Goal: Complete application form

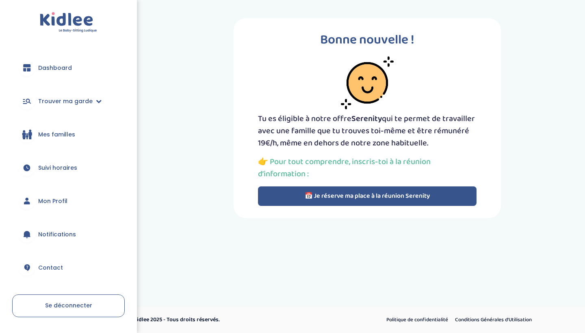
click at [52, 136] on span "Mes familles" at bounding box center [56, 135] width 37 height 9
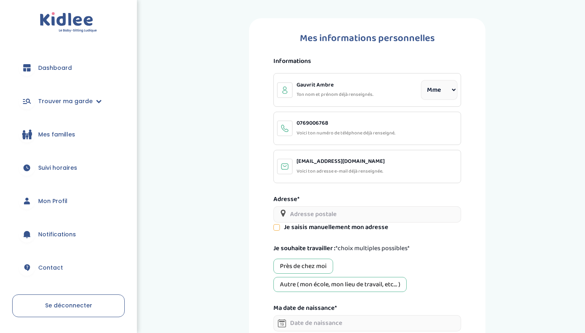
select select "1"
click at [75, 131] on link "Mes familles" at bounding box center [68, 134] width 113 height 29
select select "1"
click at [76, 104] on span "Trouver ma garde" at bounding box center [65, 101] width 54 height 9
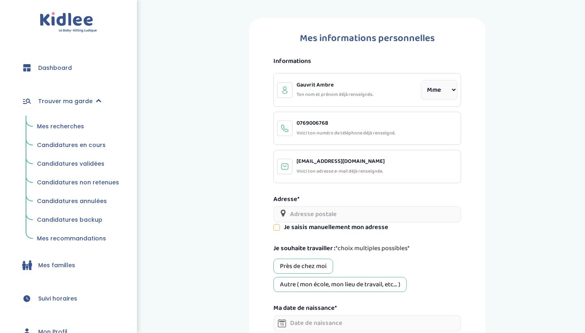
click at [74, 126] on span "Mes recherches" at bounding box center [60, 126] width 47 height 8
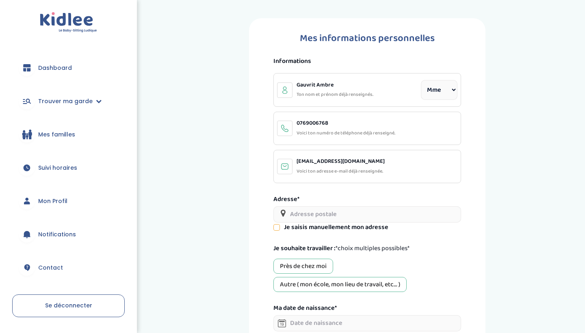
select select "1"
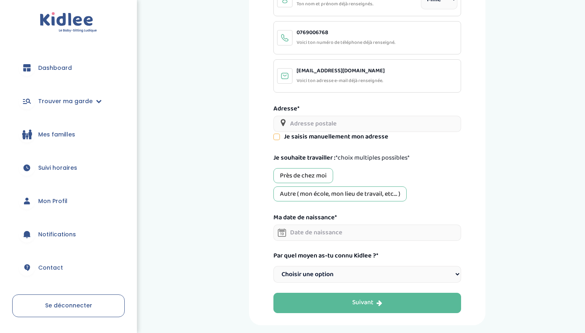
scroll to position [94, 0]
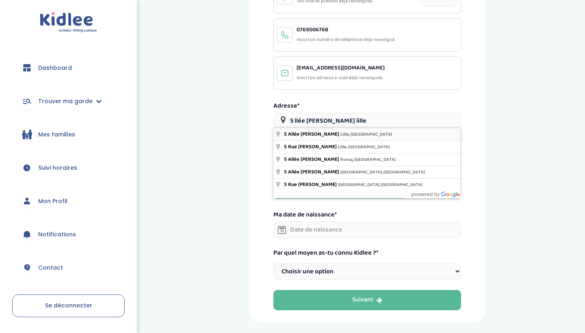
type input "5 Allée Romain Rolland, Lille, France"
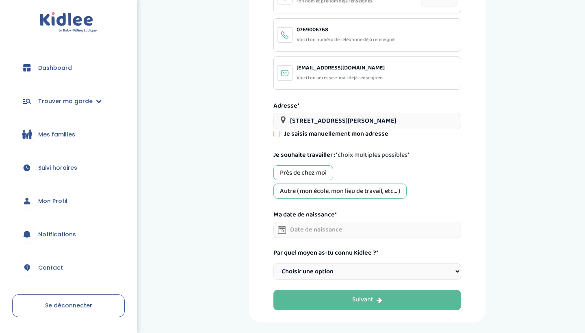
click at [326, 171] on div "Près de chez moi" at bounding box center [304, 172] width 60 height 15
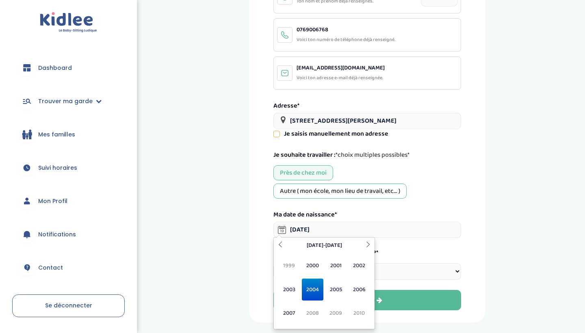
click at [312, 287] on span "2004" at bounding box center [313, 290] width 22 height 22
click at [361, 293] on span "Aoû" at bounding box center [360, 290] width 22 height 22
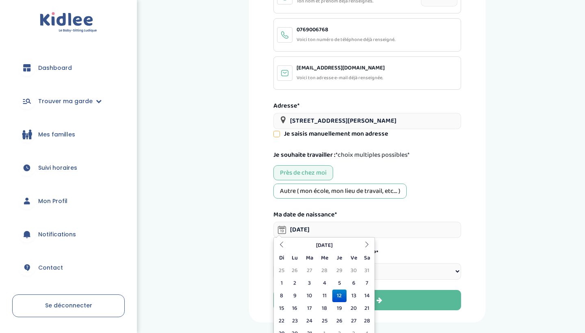
click at [338, 294] on td "12" at bounding box center [340, 296] width 14 height 13
type input "12-08-2004"
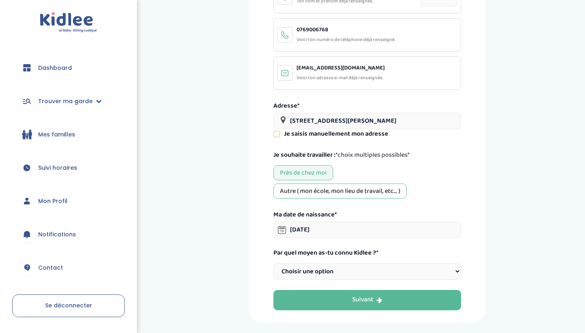
select select "6"
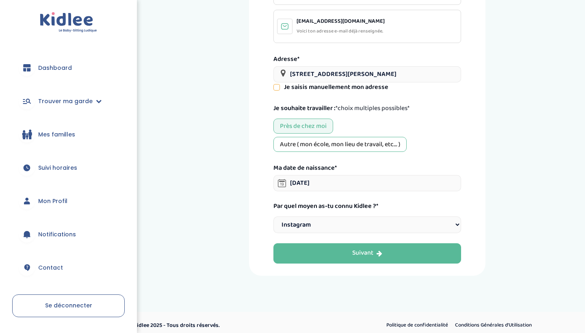
scroll to position [140, 0]
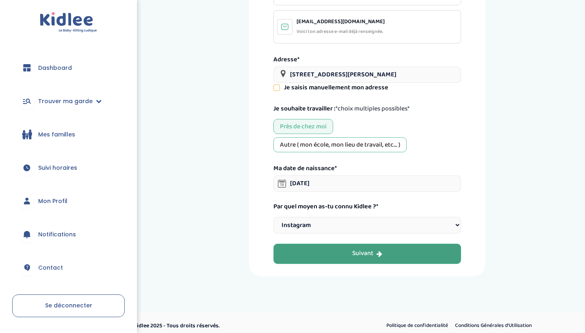
click at [379, 251] on icon "button" at bounding box center [380, 254] width 6 height 7
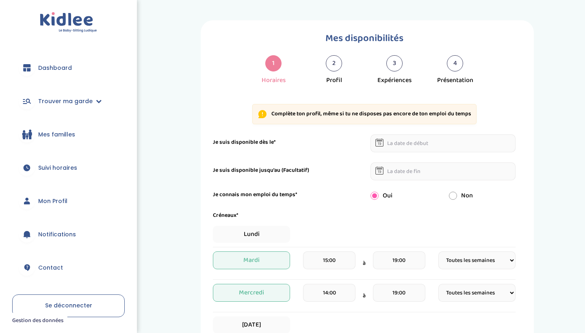
select select "1"
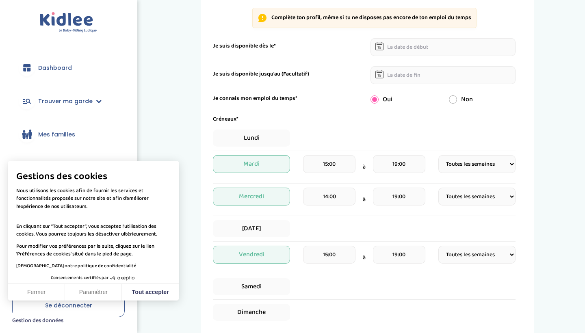
scroll to position [98, 0]
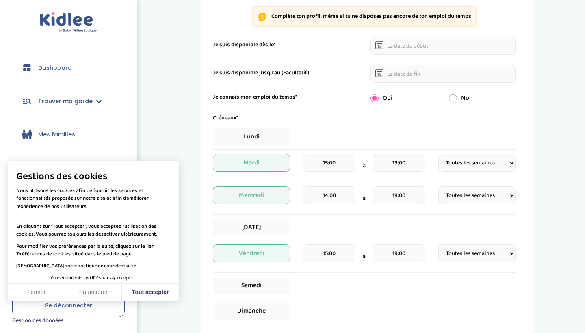
click at [339, 166] on input "15:00" at bounding box center [329, 163] width 52 height 18
click at [315, 210] on span at bounding box center [322, 209] width 22 height 22
click at [312, 263] on span at bounding box center [322, 269] width 22 height 22
type input "14:00"
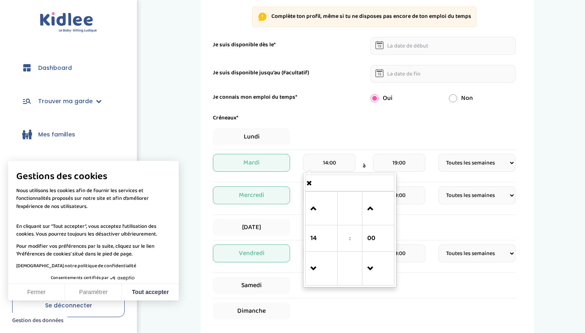
click at [356, 118] on div "Créneaux*" at bounding box center [364, 118] width 315 height 9
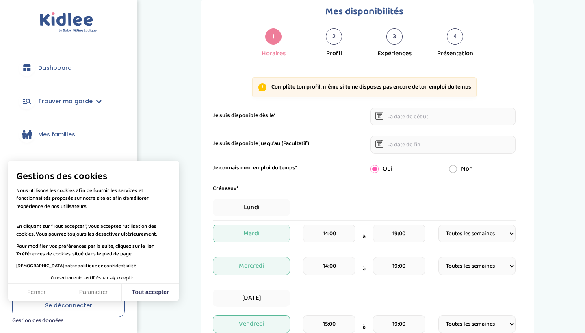
scroll to position [26, 0]
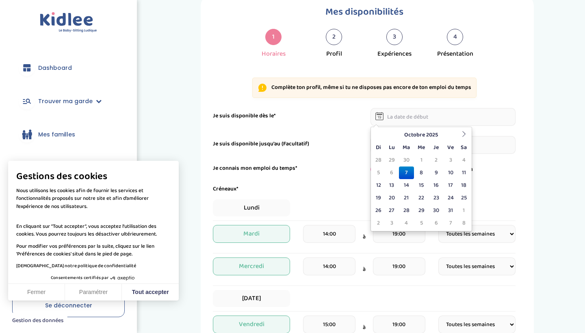
click at [433, 118] on input "text" at bounding box center [444, 117] width 146 height 18
click at [461, 135] on icon at bounding box center [464, 134] width 6 height 6
click at [395, 171] on td "3" at bounding box center [392, 173] width 14 height 13
type input "03-11-2025"
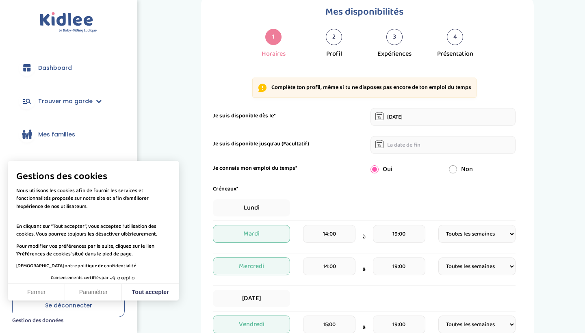
click at [431, 148] on input "text" at bounding box center [444, 145] width 146 height 18
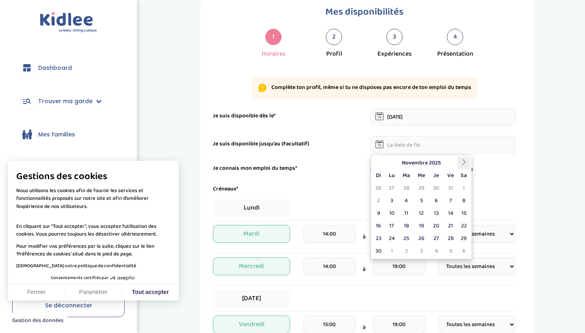
click at [461, 161] on icon at bounding box center [464, 162] width 6 height 6
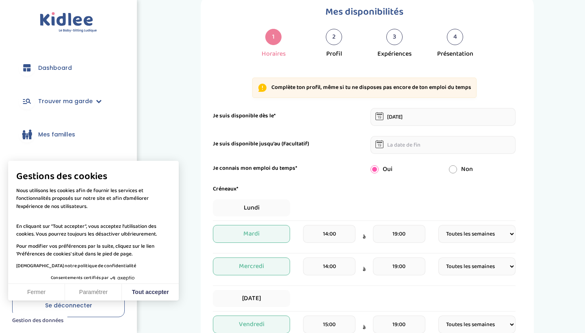
click at [510, 183] on form "Je suis disponible dès le* 03-11-2025 Je suis disponible jusqu'au (Facultatif) …" at bounding box center [364, 309] width 303 height 403
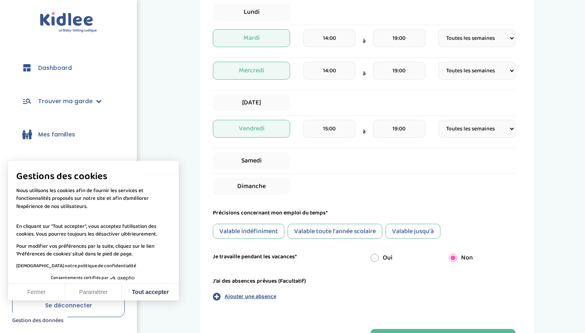
scroll to position [224, 0]
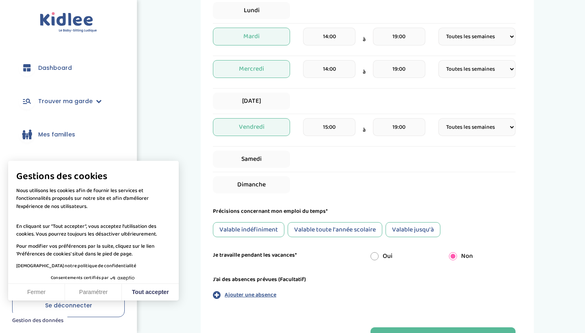
click at [357, 228] on div "Valable toute l'année scolaire" at bounding box center [335, 229] width 95 height 15
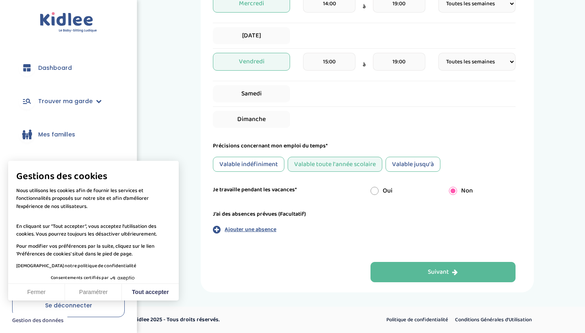
scroll to position [289, 0]
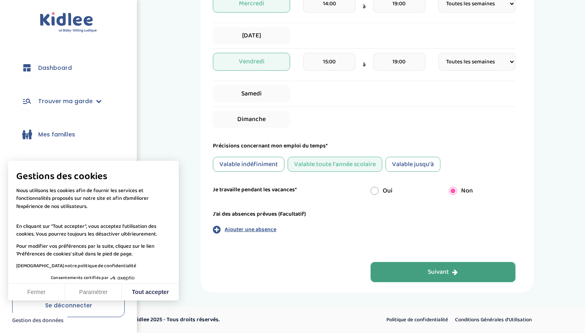
click at [437, 271] on div "Suivant" at bounding box center [443, 272] width 30 height 9
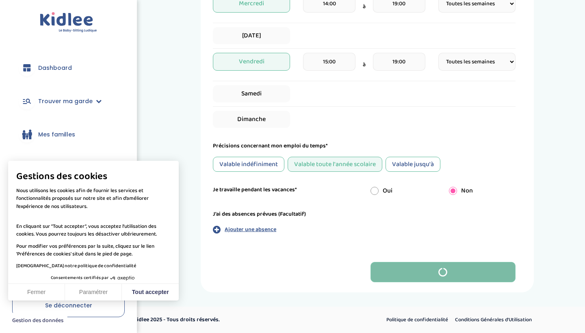
scroll to position [0, 0]
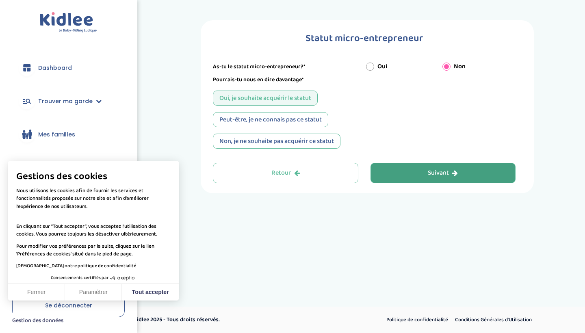
click at [447, 176] on div "Suivant" at bounding box center [443, 173] width 30 height 9
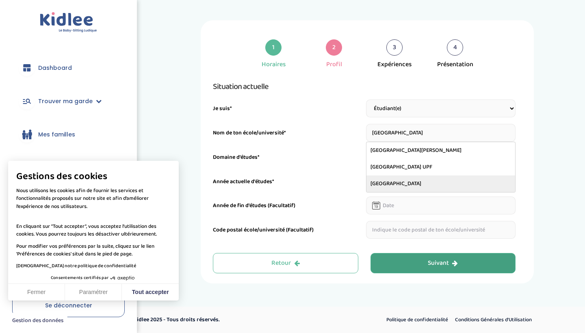
type input "Université de LIlle 1"
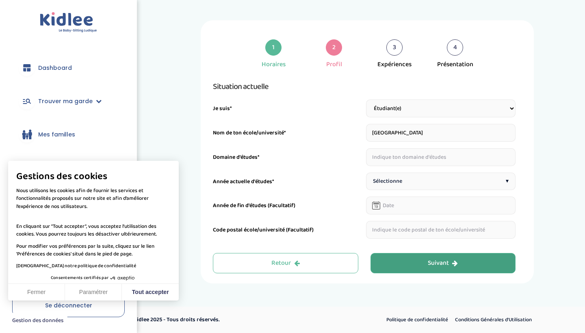
click at [419, 161] on input "text" at bounding box center [441, 157] width 150 height 18
type input "Psychologie"
click at [443, 181] on div "Sélectionne ▾" at bounding box center [441, 181] width 150 height 17
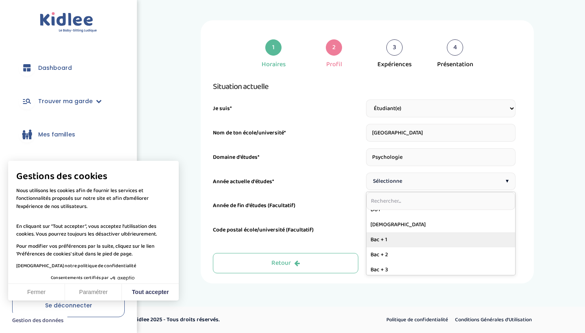
scroll to position [100, 0]
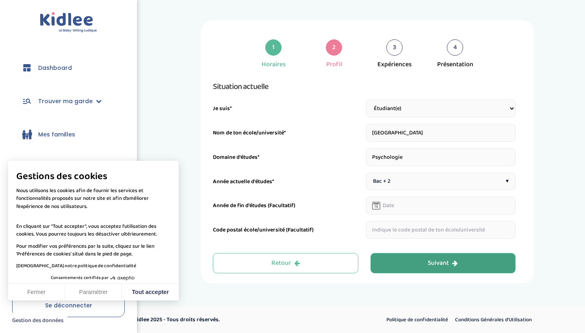
click at [418, 208] on input "text" at bounding box center [441, 206] width 150 height 18
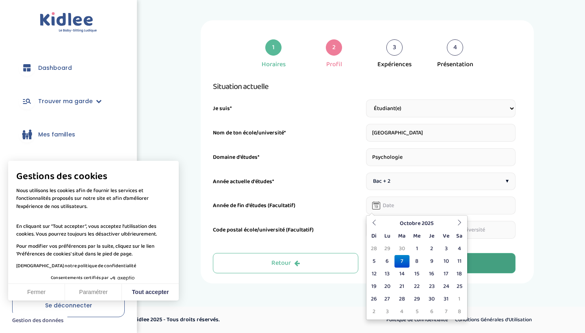
click at [555, 202] on div "1 Horaires 2 Profil 3 Expériences 4 Présentation Indique nous ta situation admi…" at bounding box center [368, 151] width 424 height 263
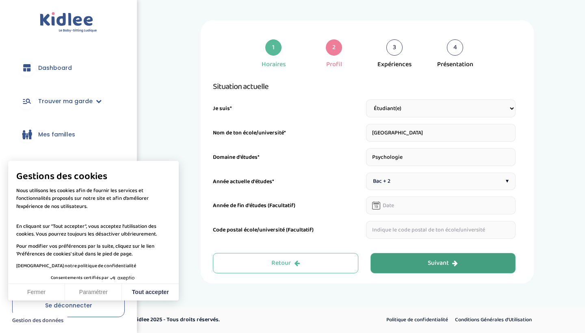
click at [488, 261] on button "Suivant" at bounding box center [444, 263] width 146 height 20
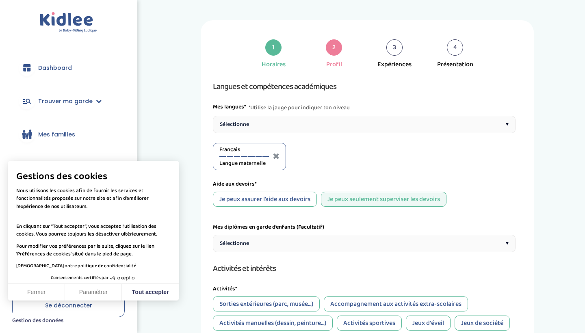
click at [507, 120] on span "▾" at bounding box center [507, 124] width 3 height 9
click at [324, 157] on div at bounding box center [321, 156] width 7 height 1
click at [330, 157] on div at bounding box center [329, 156] width 7 height 1
click at [336, 157] on div at bounding box center [336, 156] width 7 height 1
click at [342, 157] on div "Anglais C2" at bounding box center [322, 157] width 50 height 22
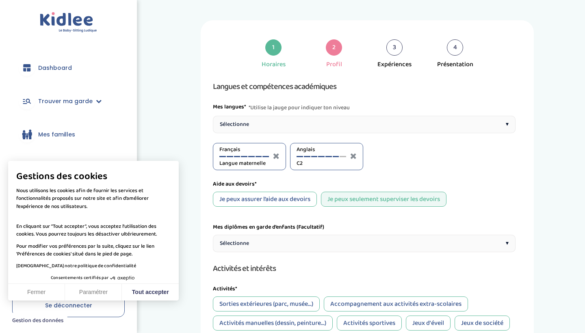
click at [343, 155] on div "Anglais C2" at bounding box center [322, 157] width 50 height 22
click at [343, 156] on div at bounding box center [343, 156] width 7 height 1
click at [330, 156] on div at bounding box center [329, 156] width 7 height 1
click at [322, 155] on div "Anglais C1" at bounding box center [322, 157] width 50 height 22
click at [320, 157] on div at bounding box center [321, 156] width 7 height 1
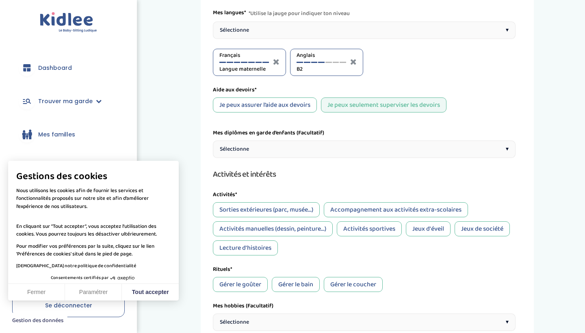
scroll to position [96, 0]
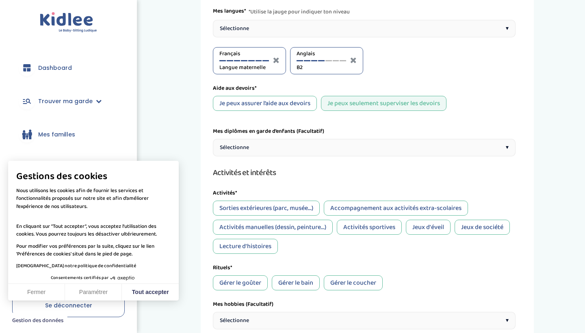
click at [318, 150] on div "Sélectionne ▾" at bounding box center [364, 147] width 303 height 17
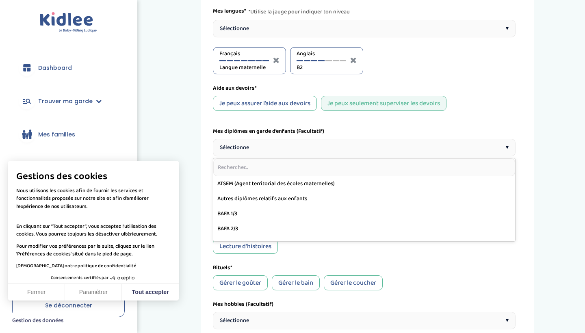
click at [431, 125] on div "Langues et compétences académiques Mes langues* *Utilise la jauge pour indiquer…" at bounding box center [364, 196] width 303 height 424
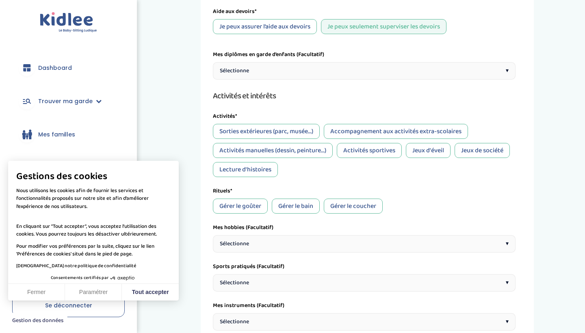
scroll to position [180, 0]
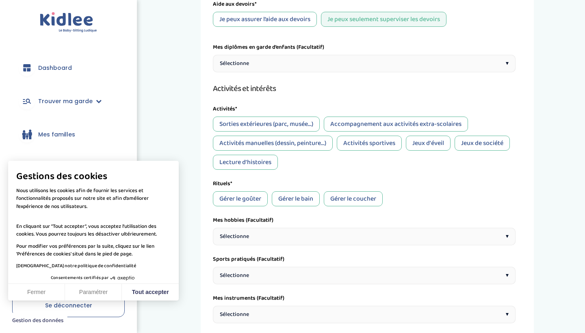
click at [310, 146] on div "Activités manuelles (dessin, peinture...)" at bounding box center [273, 143] width 120 height 15
click at [265, 165] on div "Lecture d'histoires" at bounding box center [245, 162] width 65 height 15
click at [489, 144] on div "Jeux de société" at bounding box center [482, 143] width 55 height 15
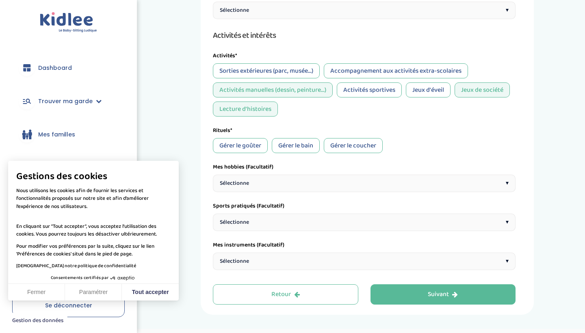
scroll to position [236, 0]
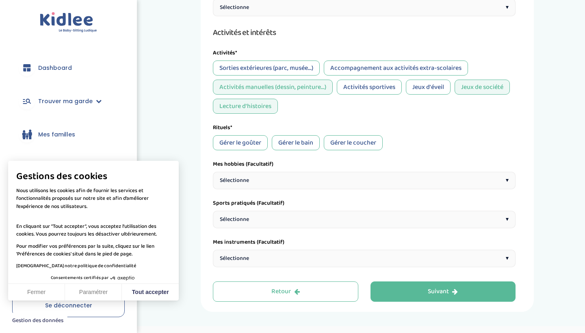
click at [258, 144] on div "Gérer le goûter" at bounding box center [240, 142] width 55 height 15
click at [285, 143] on div "Gérer le bain" at bounding box center [296, 142] width 48 height 15
click at [347, 144] on div "Gérer le coucher" at bounding box center [353, 142] width 59 height 15
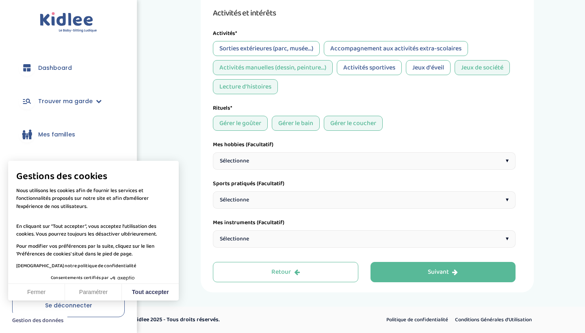
scroll to position [256, 0]
click at [306, 159] on div "Sélectionne ▾" at bounding box center [364, 160] width 303 height 17
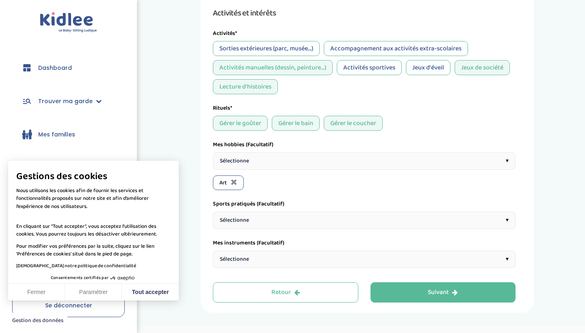
click at [476, 157] on div "Sélectionne ▾" at bounding box center [364, 160] width 303 height 17
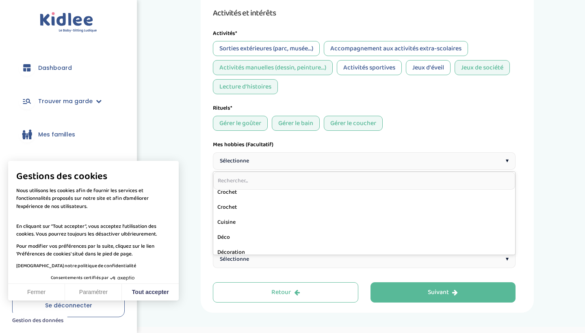
scroll to position [136, 0]
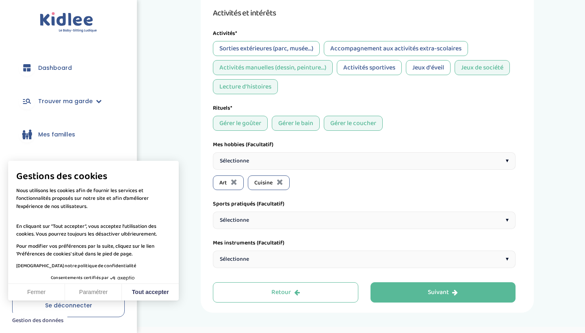
click at [365, 163] on div "Sélectionne ▾" at bounding box center [364, 160] width 303 height 17
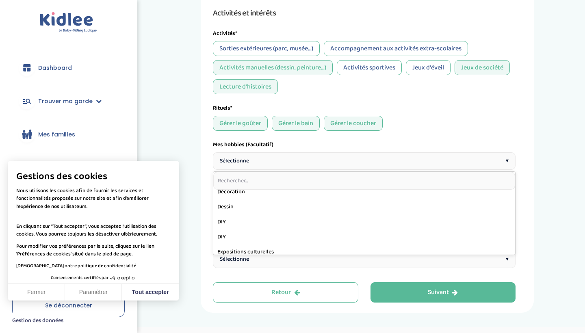
scroll to position [172, 0]
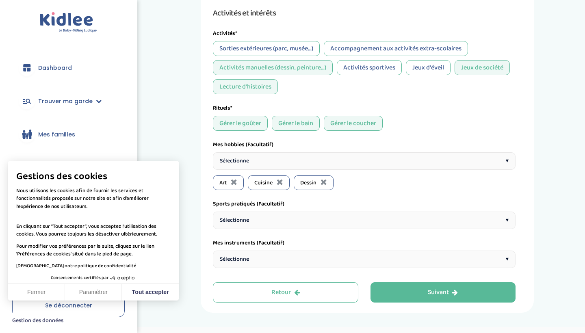
click at [369, 160] on div "Sélectionne ▾" at bounding box center [364, 160] width 303 height 17
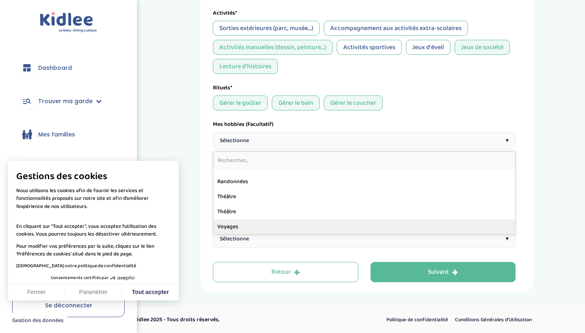
scroll to position [276, 0]
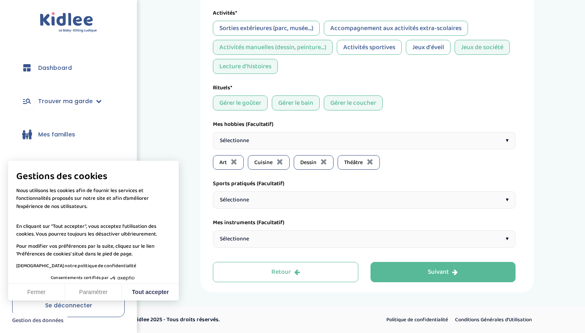
click at [306, 199] on div "Sélectionne ▾" at bounding box center [364, 200] width 303 height 17
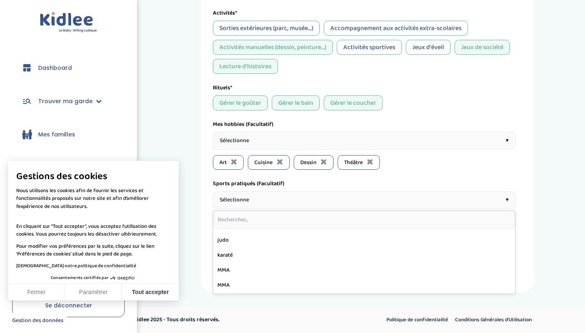
scroll to position [211, 0]
click at [440, 178] on div "Langues et compétences académiques Mes langues* *Utilise la jauge pour indiquer…" at bounding box center [364, 26] width 303 height 444
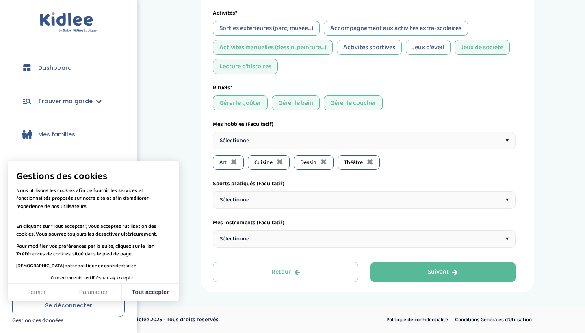
scroll to position [276, 0]
click at [338, 239] on div "Sélectionne ▾" at bounding box center [364, 239] width 303 height 17
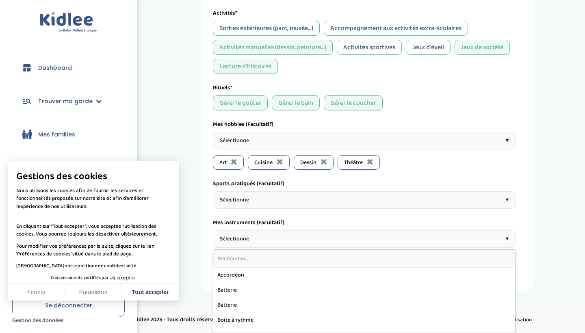
click at [344, 220] on div "Mes instruments (Facultatif)" at bounding box center [364, 223] width 303 height 9
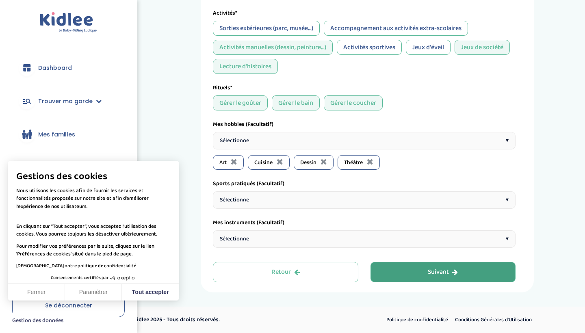
click at [431, 272] on div "Suivant" at bounding box center [443, 272] width 30 height 9
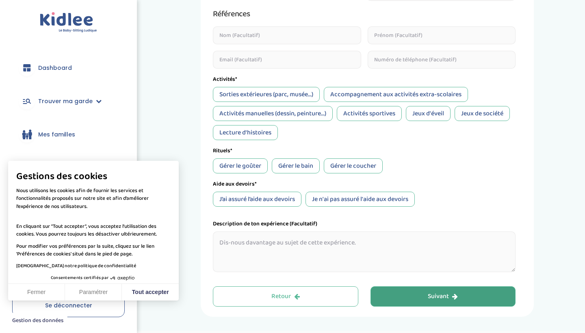
scroll to position [30, 0]
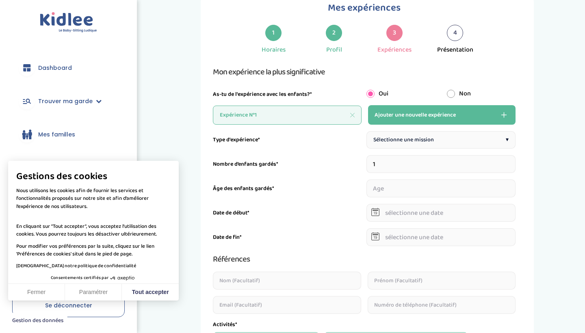
click at [293, 114] on div "Expérience N°1" at bounding box center [287, 115] width 149 height 19
click at [433, 143] on span "Sélectionne une mission" at bounding box center [404, 140] width 61 height 9
click at [487, 141] on div "Sorties d’école ▾" at bounding box center [442, 139] width 150 height 17
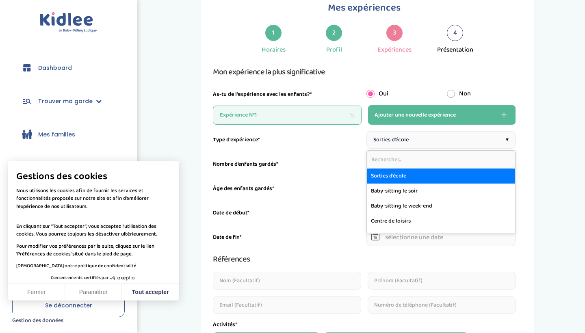
click at [309, 207] on div "Date de début*" at bounding box center [364, 213] width 303 height 18
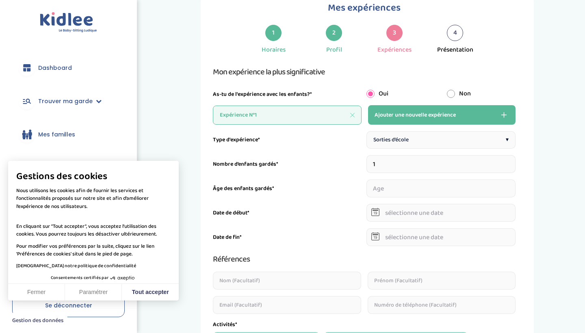
click at [450, 114] on span "Ajouter une nouvelle expérience" at bounding box center [415, 115] width 81 height 10
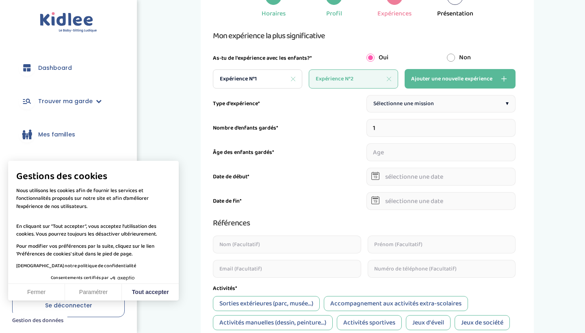
scroll to position [67, 0]
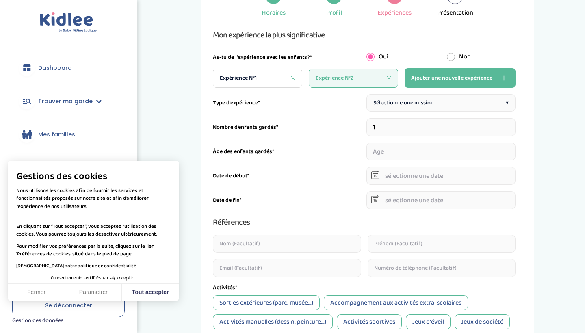
click at [507, 102] on span "▾" at bounding box center [507, 103] width 3 height 9
click at [269, 78] on div "Expérience N°1" at bounding box center [257, 78] width 89 height 19
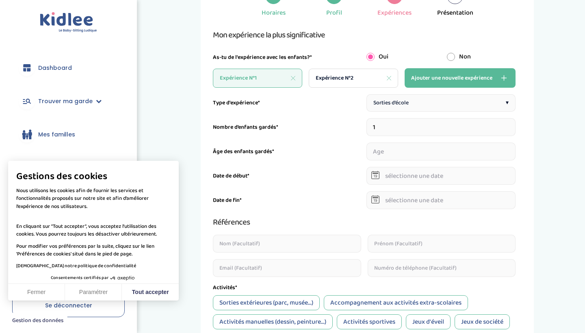
click at [490, 126] on input "1" at bounding box center [442, 127] width 150 height 18
click at [361, 77] on div "Expérience N°2" at bounding box center [353, 78] width 89 height 19
type input "1"
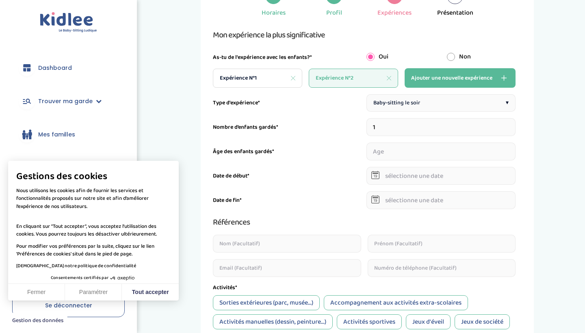
click at [389, 127] on input "1" at bounding box center [442, 127] width 150 height 18
type input "4"
click at [381, 155] on input "number" at bounding box center [383, 152] width 33 height 18
type input "4"
click at [424, 155] on input "number" at bounding box center [421, 152] width 33 height 18
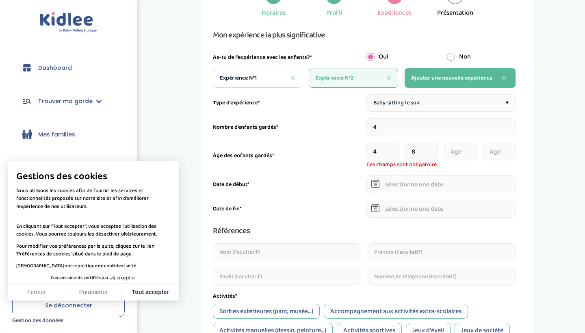
type input "8"
click at [457, 155] on input "number" at bounding box center [460, 152] width 33 height 18
type input "12"
click at [500, 154] on input "number" at bounding box center [499, 152] width 33 height 18
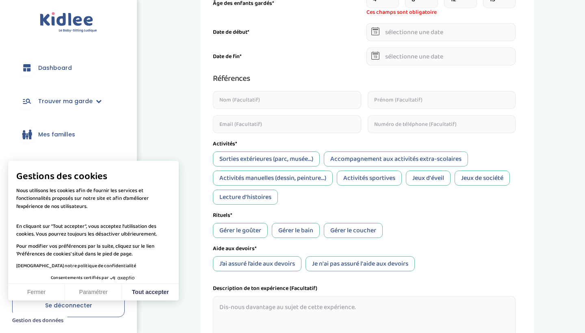
scroll to position [229, 0]
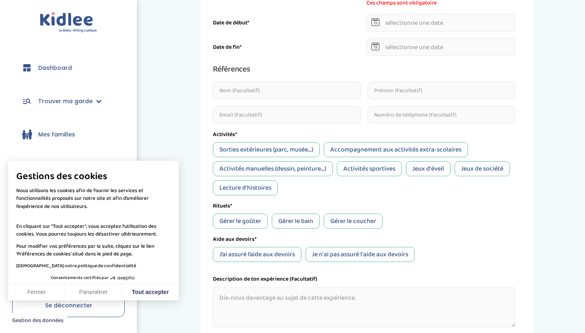
type input "13"
click at [352, 223] on div "Type d'expérience* Baby-sitting le soir ▾ Nombre d’enfants gardés* 4 Âge des en…" at bounding box center [364, 130] width 303 height 395
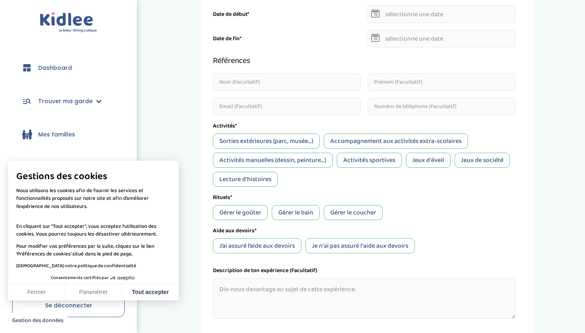
click at [352, 210] on div "Gérer le coucher" at bounding box center [353, 212] width 59 height 15
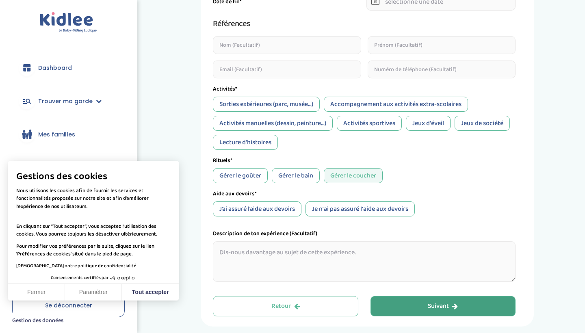
scroll to position [267, 0]
click at [350, 206] on div "Je n'ai pas assuré l'aide aux devoirs" at bounding box center [360, 208] width 109 height 15
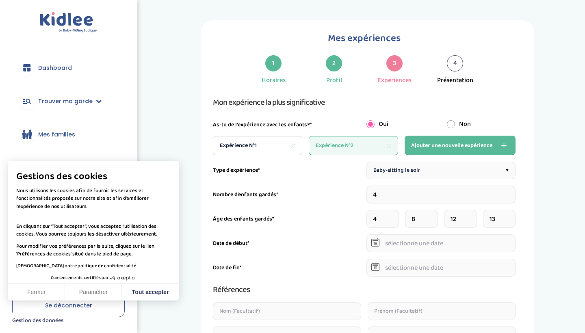
scroll to position [0, 0]
click at [266, 146] on div "Expérience N°1" at bounding box center [257, 145] width 89 height 19
type input "2"
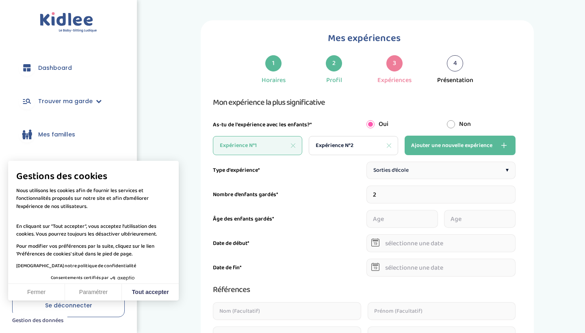
click at [386, 220] on input "number" at bounding box center [403, 219] width 72 height 18
type input "4"
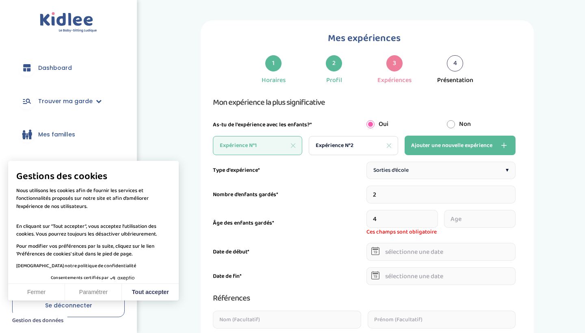
click at [481, 222] on input "number" at bounding box center [480, 219] width 72 height 18
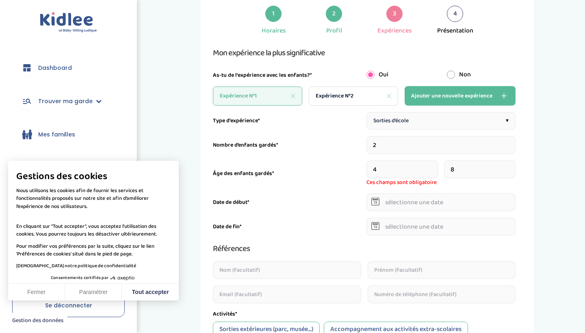
scroll to position [50, 0]
type input "8"
click at [420, 202] on div "Type d'expérience* Sorties d’école ▾ Nombre d’enfants gardés* 2 Âge des enfants…" at bounding box center [364, 309] width 303 height 395
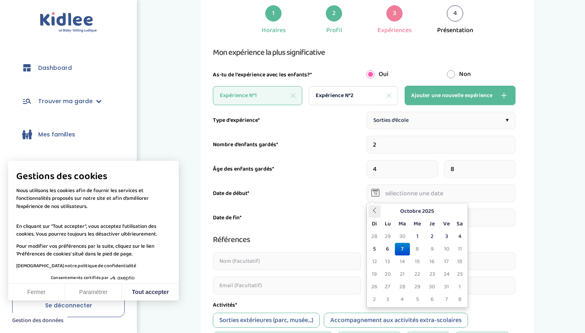
click at [378, 212] on icon at bounding box center [375, 211] width 6 height 6
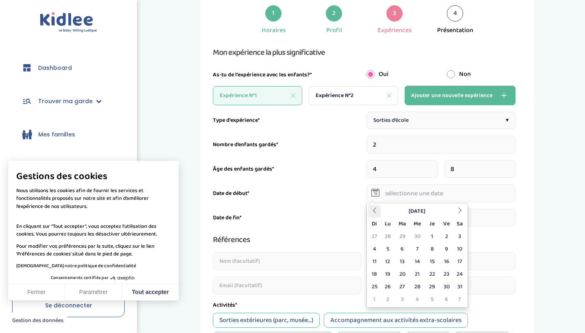
click at [378, 212] on icon at bounding box center [375, 211] width 6 height 6
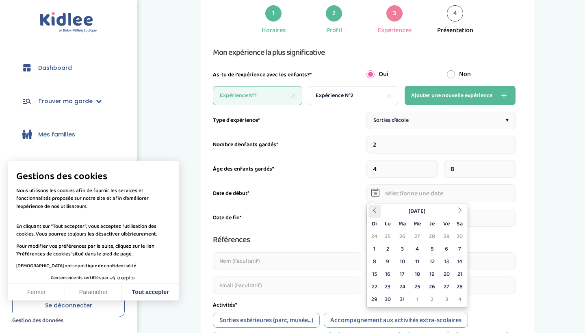
click at [378, 212] on icon at bounding box center [375, 211] width 6 height 6
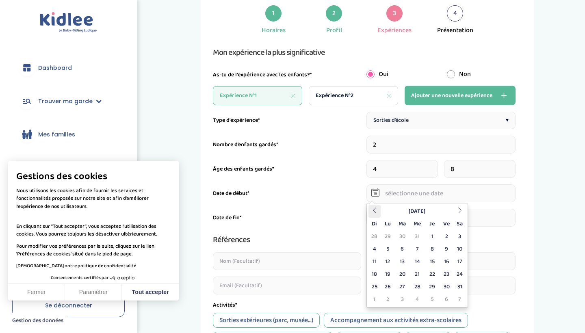
click at [378, 212] on icon at bounding box center [375, 211] width 6 height 6
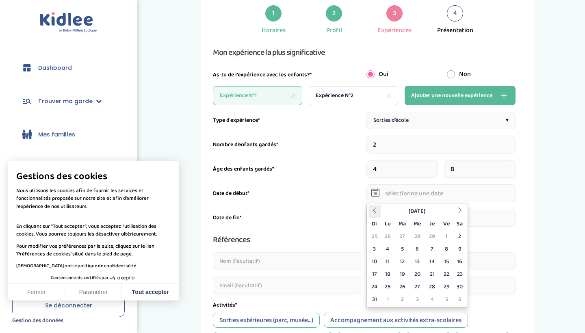
click at [378, 212] on icon at bounding box center [375, 211] width 6 height 6
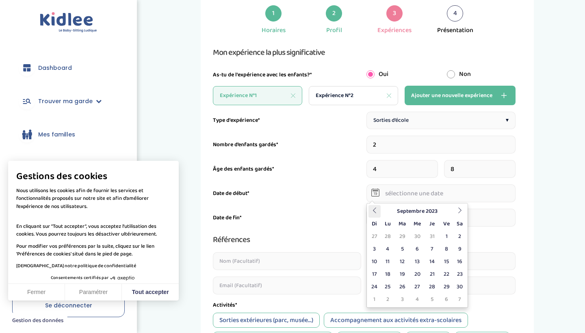
click at [378, 212] on icon at bounding box center [375, 211] width 6 height 6
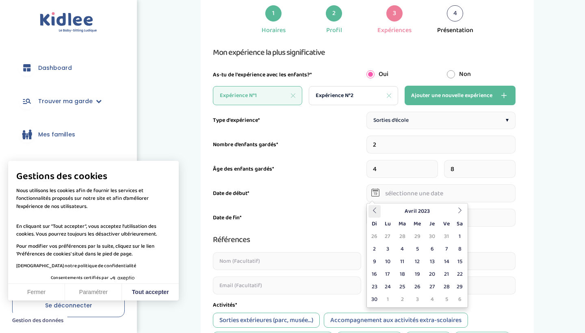
click at [378, 212] on icon at bounding box center [375, 211] width 6 height 6
click at [418, 235] on td "1" at bounding box center [417, 237] width 15 height 13
type input "01-03-2023"
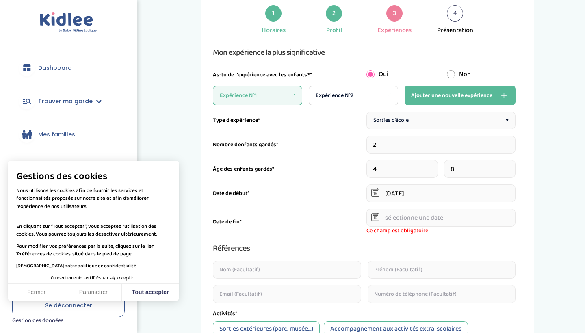
click at [443, 220] on input "text" at bounding box center [442, 218] width 150 height 18
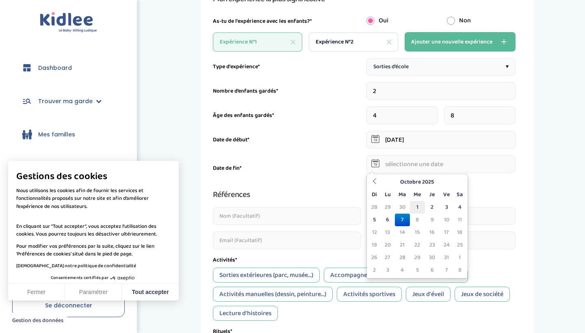
scroll to position [117, 0]
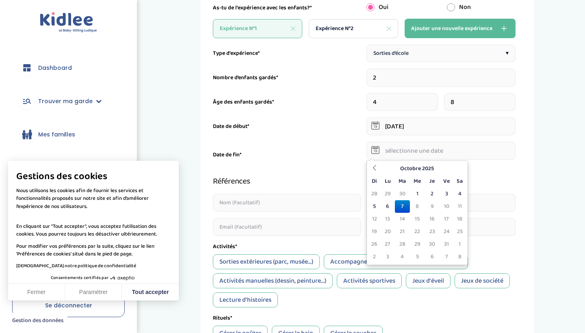
click at [403, 205] on td "7" at bounding box center [402, 206] width 15 height 13
type input "07-10-2025"
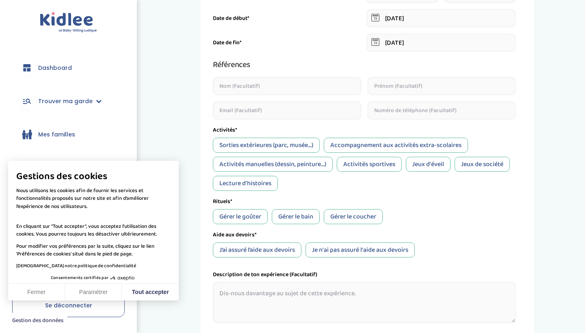
scroll to position [226, 0]
click at [263, 187] on div "Lecture d'histoires" at bounding box center [245, 183] width 65 height 15
click at [432, 167] on div "Jeux d'éveil" at bounding box center [428, 164] width 45 height 15
click at [480, 163] on div "Jeux de société" at bounding box center [482, 164] width 55 height 15
click at [386, 162] on div "Activités sportives" at bounding box center [369, 164] width 65 height 15
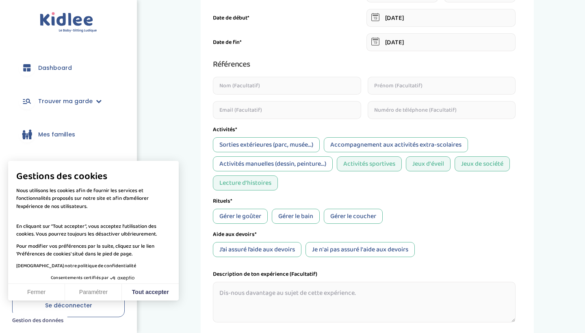
click at [242, 217] on div "Gérer le goûter" at bounding box center [240, 216] width 55 height 15
click at [345, 217] on div "Gérer le coucher" at bounding box center [353, 216] width 59 height 15
click at [297, 249] on div "J’ai assuré l’aide aux devoirs" at bounding box center [257, 249] width 89 height 15
click at [286, 146] on div "Sorties extérieures (parc, musée...)" at bounding box center [266, 144] width 107 height 15
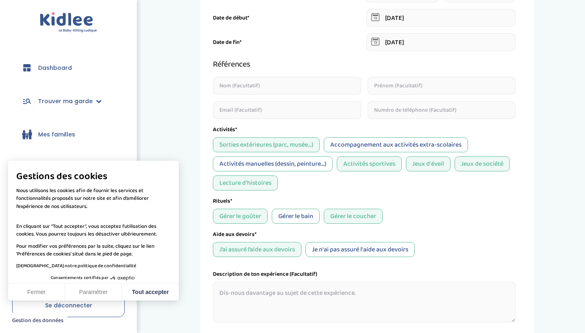
click at [357, 147] on div "Accompagnement aux activités extra-scolaires" at bounding box center [396, 144] width 144 height 15
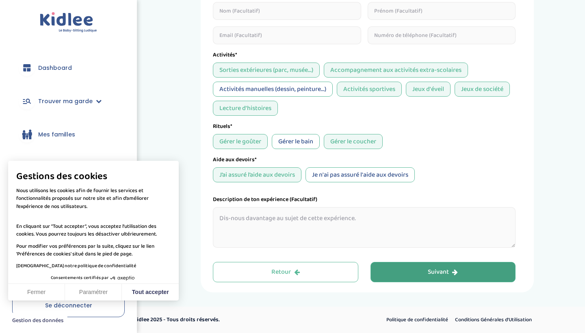
scroll to position [300, 0]
click at [417, 275] on button "Suivant" at bounding box center [444, 272] width 146 height 20
click at [418, 267] on button "Suivant" at bounding box center [444, 272] width 146 height 20
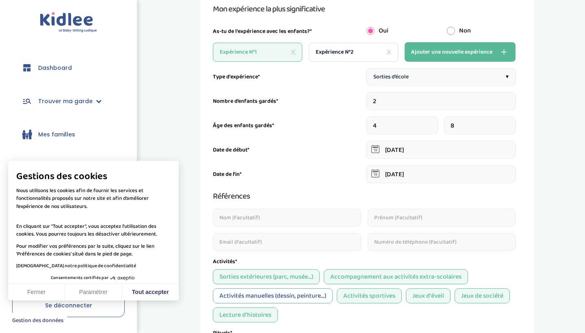
scroll to position [30, 0]
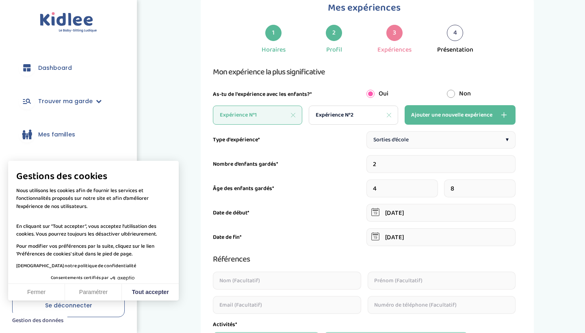
click at [361, 119] on div "Expérience N°2" at bounding box center [353, 115] width 89 height 19
type input "4"
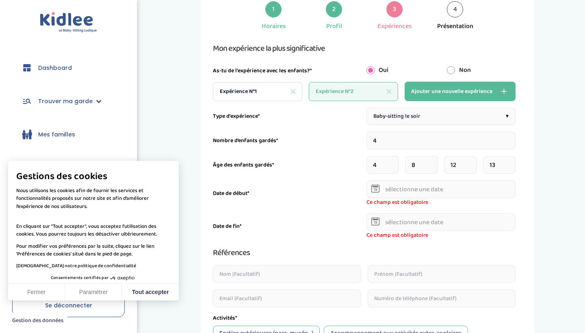
scroll to position [81, 0]
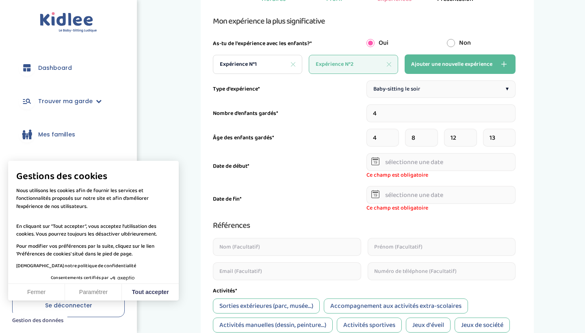
click at [410, 160] on input "text" at bounding box center [442, 162] width 150 height 18
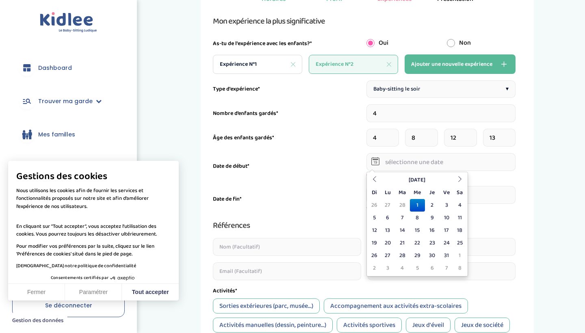
click at [419, 205] on td "1" at bounding box center [417, 205] width 15 height 13
type input "01-03-2023"
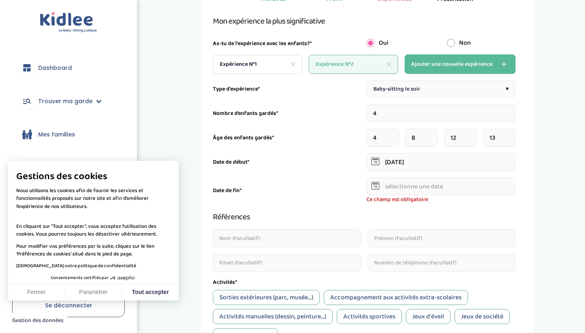
click at [438, 189] on input "text" at bounding box center [442, 187] width 150 height 18
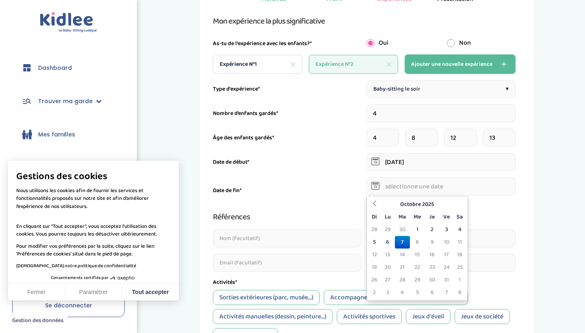
click at [402, 244] on td "7" at bounding box center [402, 242] width 15 height 13
type input "07-10-2025"
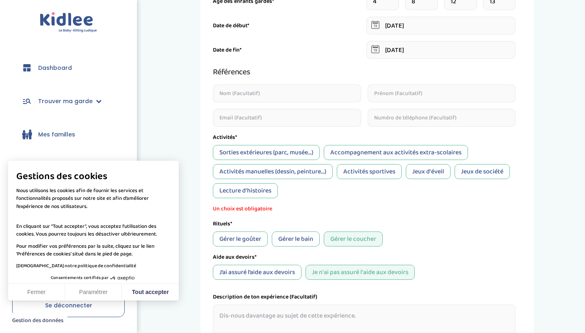
scroll to position [222, 0]
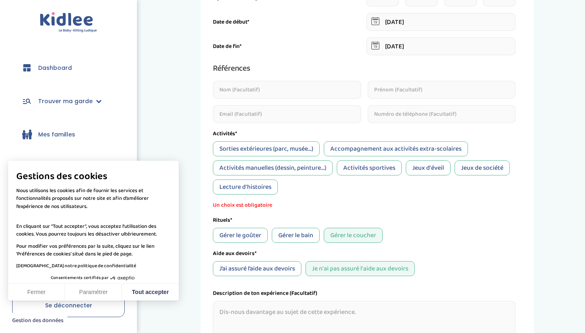
click at [497, 170] on div "Jeux de société" at bounding box center [482, 168] width 55 height 15
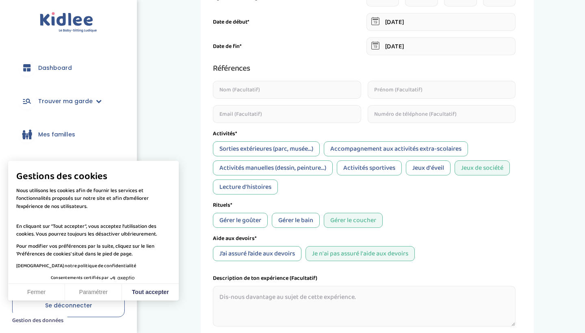
click at [266, 190] on div "Lecture d'histoires" at bounding box center [245, 187] width 65 height 15
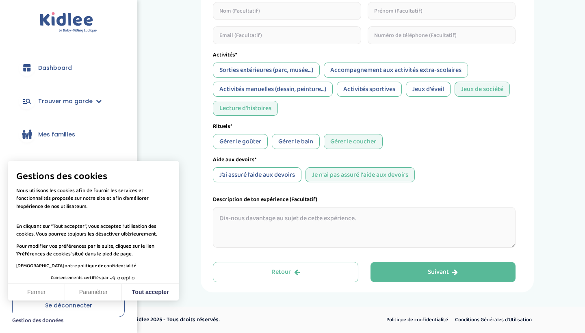
scroll to position [300, 0]
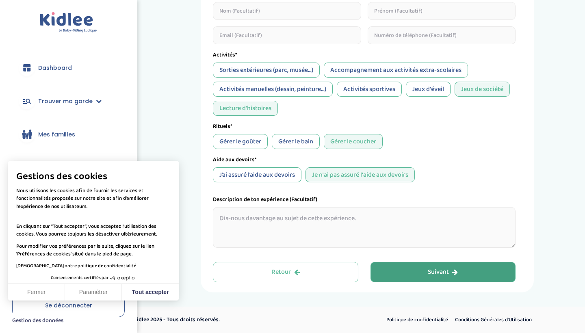
click at [420, 270] on button "Suivant" at bounding box center [444, 272] width 146 height 20
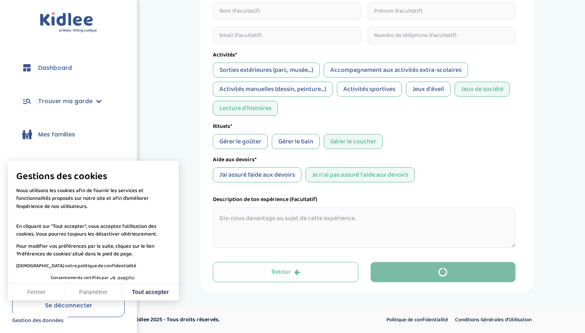
scroll to position [0, 0]
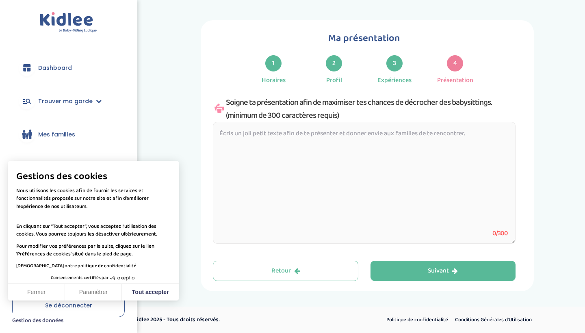
click at [38, 292] on button "Fermer" at bounding box center [36, 292] width 57 height 17
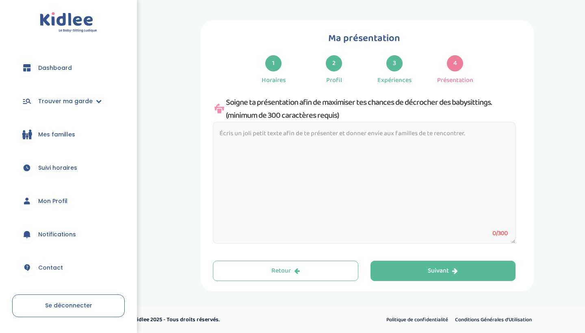
click at [287, 144] on textarea at bounding box center [364, 183] width 303 height 122
type textarea "B"
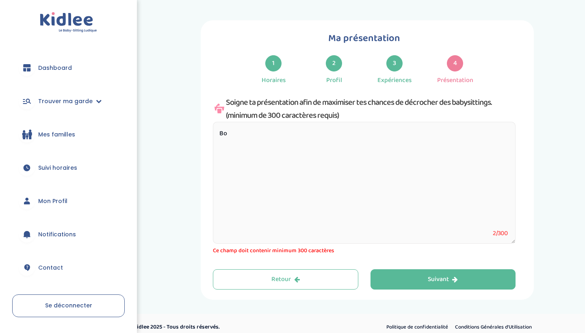
type textarea "B"
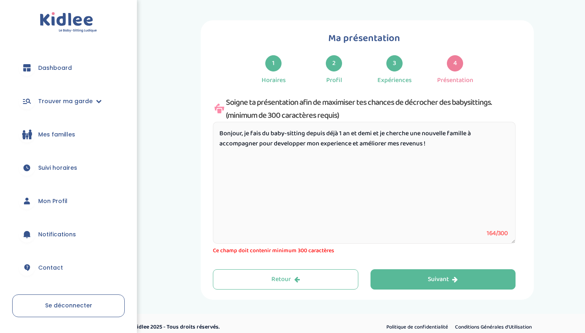
click at [355, 146] on textarea "Bonjour, je fais du baby-sitting depuis déjà 1 an et demi et je cherche une nou…" at bounding box center [364, 183] width 303 height 122
click at [486, 145] on textarea "Bonjour, je fais du baby-sitting depuis déjà 1 an et demi et je cherche une nou…" at bounding box center [364, 183] width 303 height 122
click at [479, 144] on textarea "Bonjour, je fais du baby-sitting depuis déjà 1 an et demi et je cherche une nou…" at bounding box center [364, 183] width 303 height 122
click at [507, 152] on textarea "Bonjour, je fais du baby-sitting depuis déjà 1 an et demi et je cherche une nou…" at bounding box center [364, 183] width 303 height 122
drag, startPoint x: 219, startPoint y: 133, endPoint x: 226, endPoint y: 172, distance: 38.9
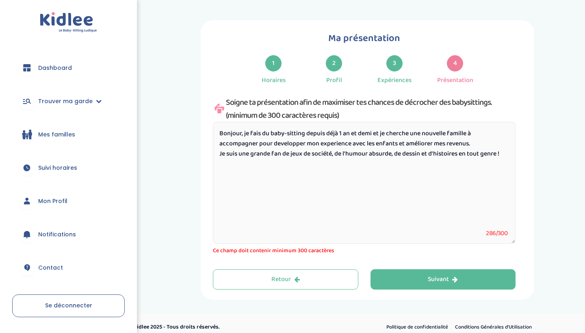
click at [226, 173] on textarea "Bonjour, je fais du baby-sitting depuis déjà 1 an et demi et je cherche une nou…" at bounding box center [364, 183] width 303 height 122
click at [439, 170] on textarea "Bonjour, je fais du baby-sitting depuis déjà 1 an et demi et je cherche une nou…" at bounding box center [364, 183] width 303 height 122
click at [501, 154] on textarea "Bonjour, je fais du baby-sitting depuis déjà 1 an et demi et je cherche une nou…" at bounding box center [364, 183] width 303 height 122
click at [504, 154] on textarea "Bonjour, je fais du baby-sitting depuis déjà 1 an et demi et je cherche une nou…" at bounding box center [364, 183] width 303 height 122
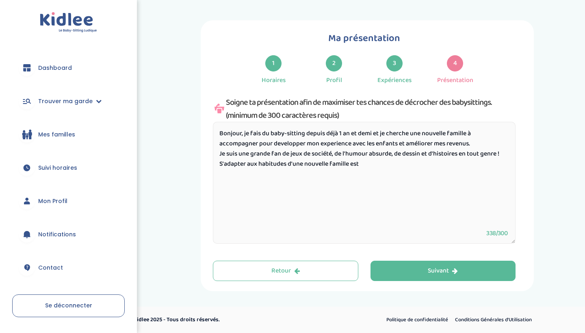
click at [288, 164] on textarea "Bonjour, je fais du baby-sitting depuis déjà 1 an et demi et je cherche une nou…" at bounding box center [364, 183] width 303 height 122
click at [408, 165] on textarea "Bonjour, je fais du baby-sitting depuis déjà 1 an et demi et je cherche une nou…" at bounding box center [364, 183] width 303 height 122
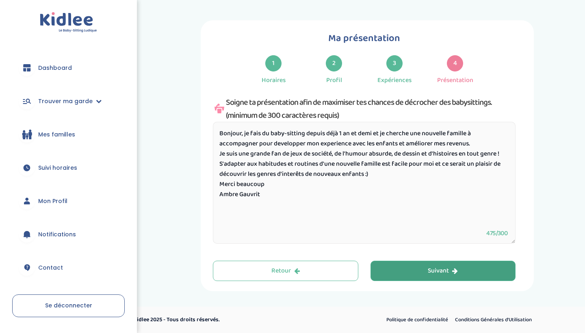
type textarea "Bonjour, je fais du baby-sitting depuis déjà 1 an et demi et je cherche une nou…"
click at [473, 272] on button "Suivant" at bounding box center [444, 271] width 146 height 20
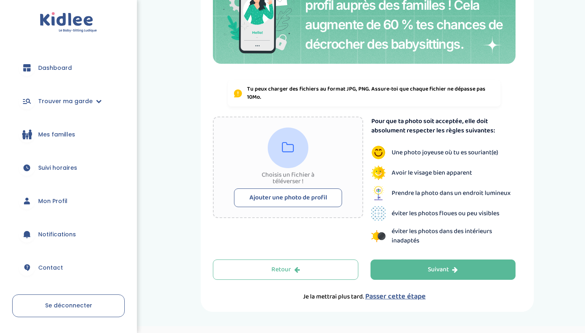
scroll to position [106, 0]
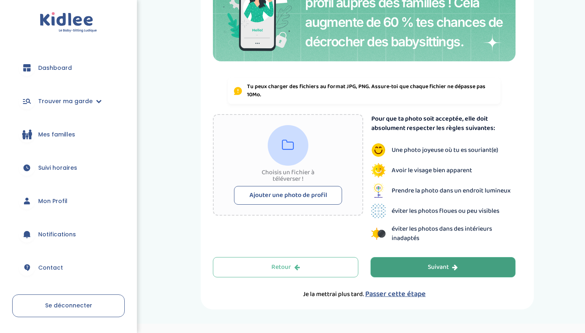
click at [403, 272] on button "Suivant" at bounding box center [444, 267] width 146 height 20
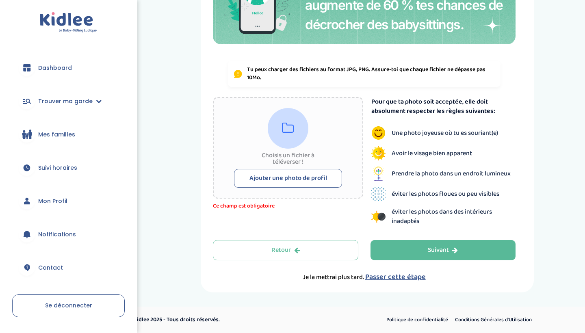
scroll to position [123, 0]
click at [396, 274] on span "Passer cette étape" at bounding box center [396, 277] width 61 height 11
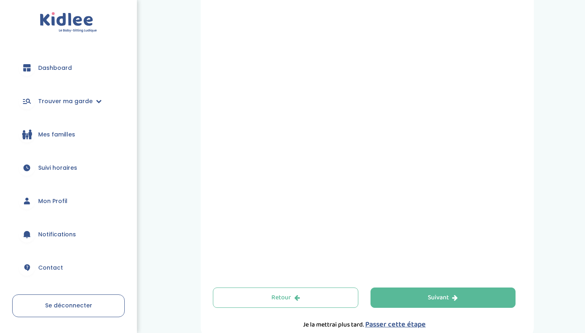
scroll to position [216, 0]
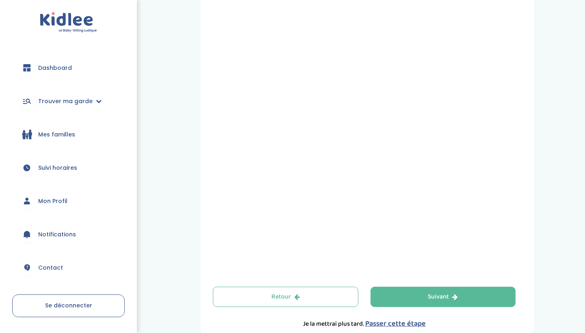
click at [389, 324] on span "Passer cette étape" at bounding box center [396, 323] width 61 height 11
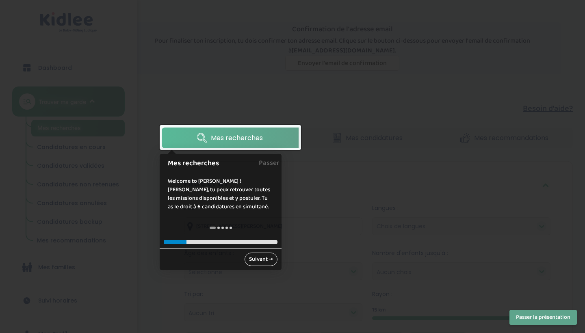
click at [257, 260] on link "Suivant →" at bounding box center [261, 259] width 33 height 13
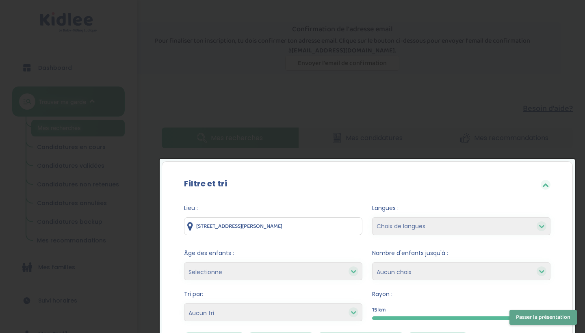
scroll to position [127, 0]
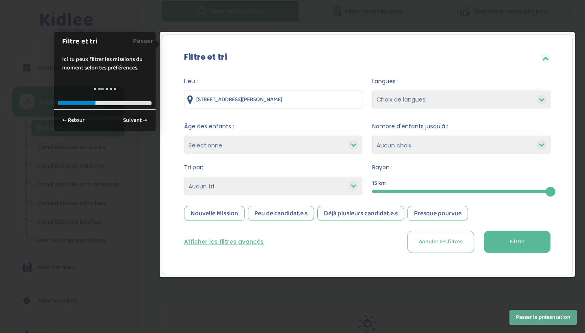
click at [355, 144] on icon at bounding box center [354, 145] width 6 height 6
click at [351, 144] on icon at bounding box center [354, 145] width 6 height 6
click at [131, 119] on link "Suivant →" at bounding box center [135, 120] width 33 height 13
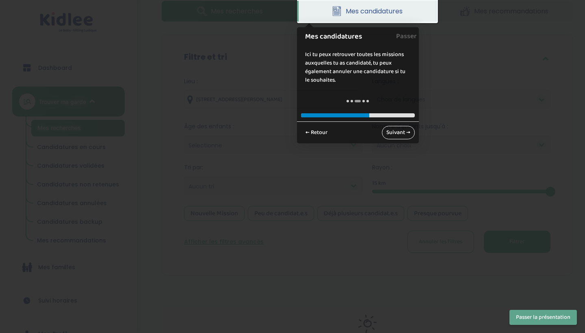
click at [404, 130] on link "Suivant →" at bounding box center [398, 132] width 33 height 13
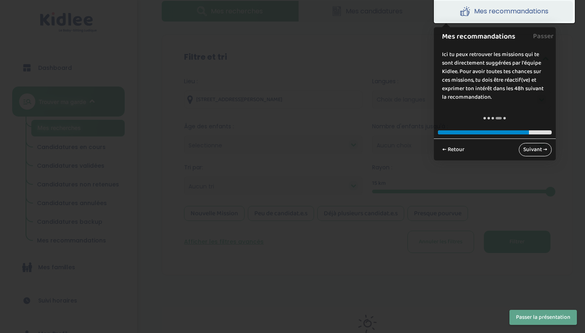
click at [527, 150] on link "Suivant →" at bounding box center [535, 149] width 33 height 13
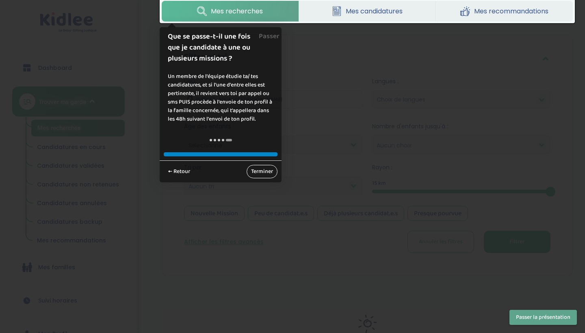
click at [266, 170] on link "Terminer" at bounding box center [262, 171] width 31 height 13
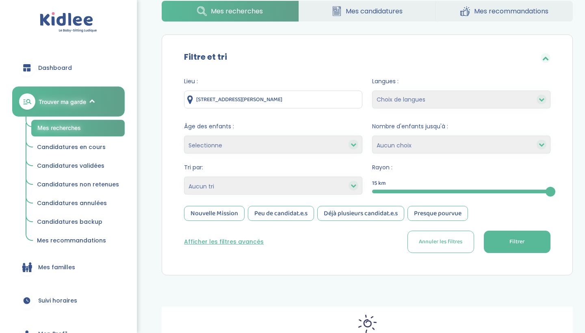
select select "12"
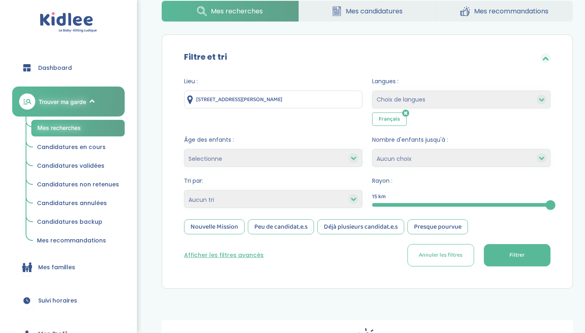
click at [543, 98] on icon at bounding box center [542, 100] width 6 height 6
click at [541, 98] on icon at bounding box center [542, 100] width 6 height 6
select select "2"
select select
select select "3"
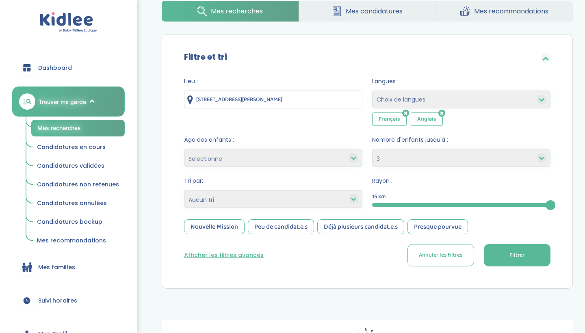
select select
select select "3-6"
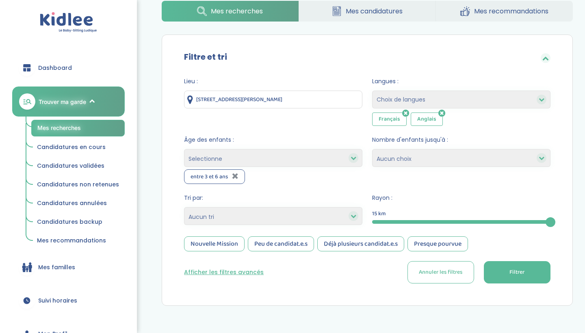
select select "+6"
select select
drag, startPoint x: 548, startPoint y: 220, endPoint x: 518, endPoint y: 221, distance: 30.9
click at [518, 221] on div at bounding box center [518, 223] width 10 height 10
drag, startPoint x: 494, startPoint y: 222, endPoint x: 568, endPoint y: 220, distance: 74.0
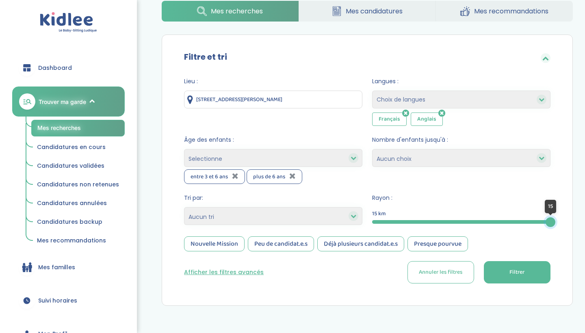
click at [568, 220] on div "Filtre et tri Lieu : 5 Allée Romain Rolland, Lille, France Langues : Choix de l…" at bounding box center [367, 171] width 411 height 272
click at [356, 215] on icon at bounding box center [354, 216] width 6 height 6
click at [353, 215] on icon at bounding box center [354, 216] width 6 height 6
click at [511, 276] on span "Filtrer" at bounding box center [517, 272] width 15 height 9
click at [507, 271] on button "Filtrer" at bounding box center [517, 272] width 67 height 22
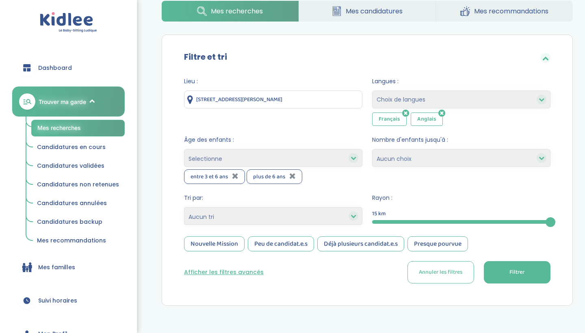
click at [372, 12] on span "Mes candidatures" at bounding box center [374, 11] width 57 height 10
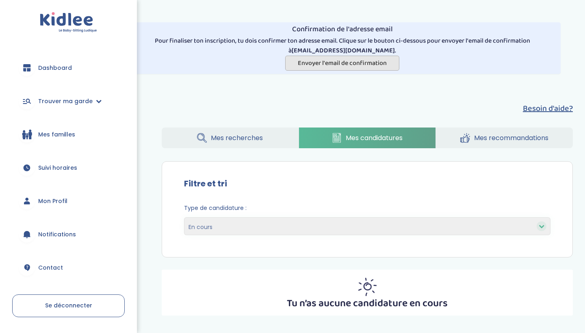
click at [375, 61] on span "Envoyer l'email de confirmation" at bounding box center [342, 63] width 89 height 10
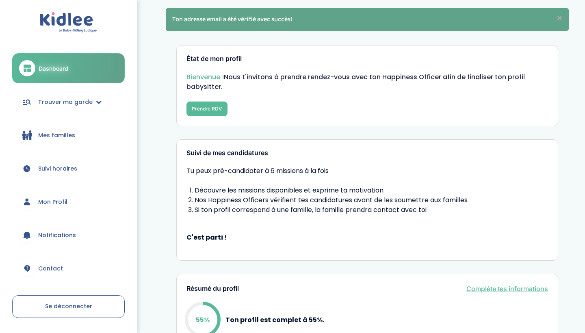
click at [560, 17] on icon at bounding box center [559, 18] width 5 height 7
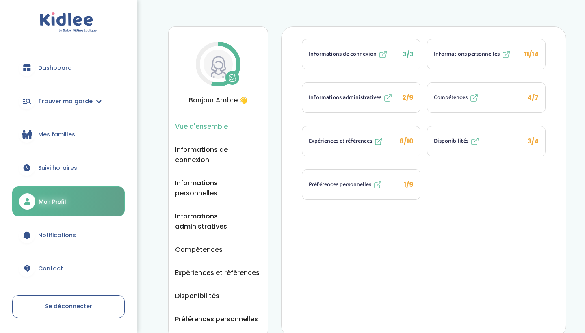
click at [539, 97] on span "4/7" at bounding box center [533, 97] width 11 height 9
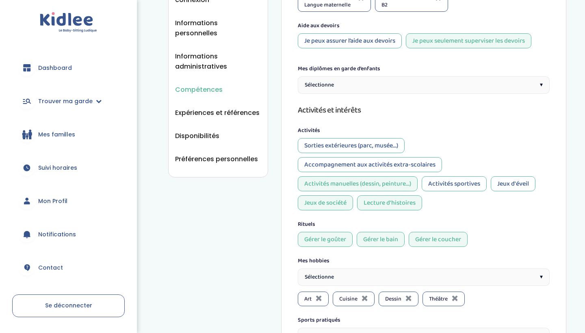
scroll to position [160, 0]
click at [472, 85] on div "Sélectionne ▾" at bounding box center [424, 85] width 252 height 17
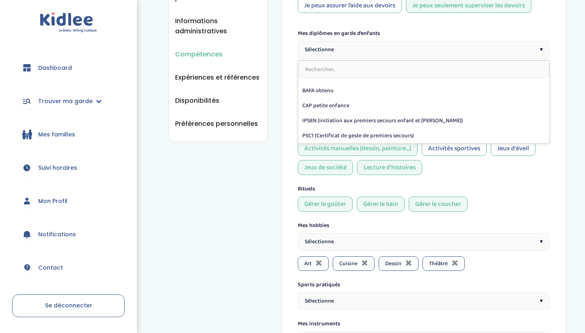
scroll to position [55, 0]
click at [433, 30] on div "Mes diplômes en garde d’enfants" at bounding box center [424, 33] width 252 height 9
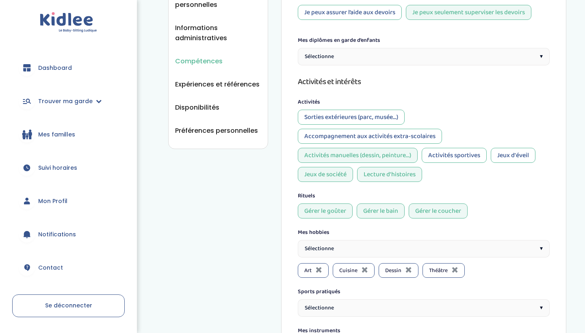
scroll to position [190, 0]
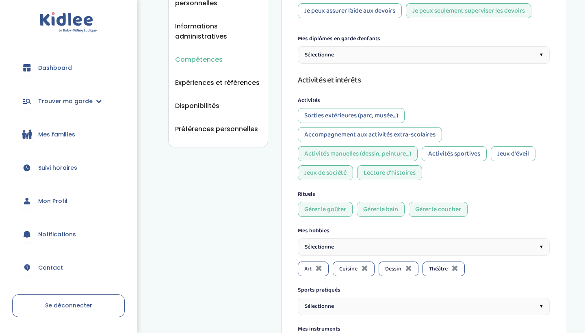
click at [377, 113] on div "Sorties extérieures (parc, musée...)" at bounding box center [351, 115] width 107 height 15
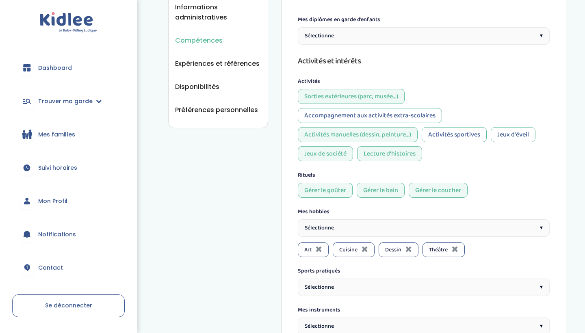
scroll to position [220, 0]
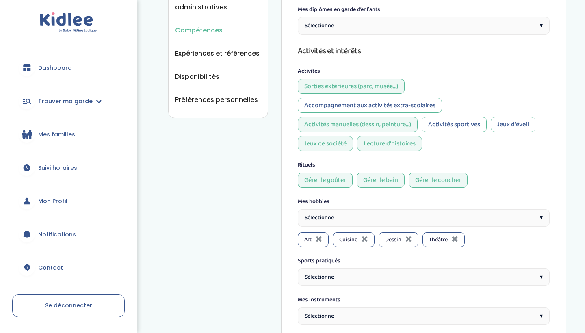
click at [518, 124] on div "Jeux d'éveil" at bounding box center [513, 124] width 45 height 15
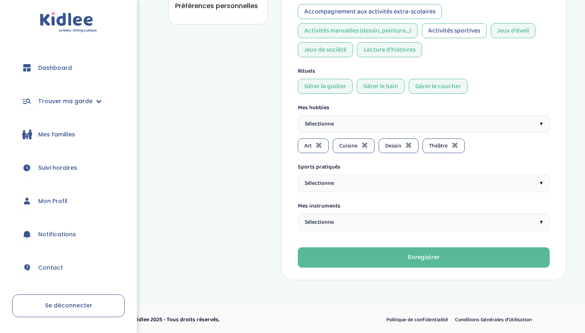
scroll to position [313, 0]
click at [537, 180] on div "Sélectionne ▾" at bounding box center [424, 183] width 252 height 17
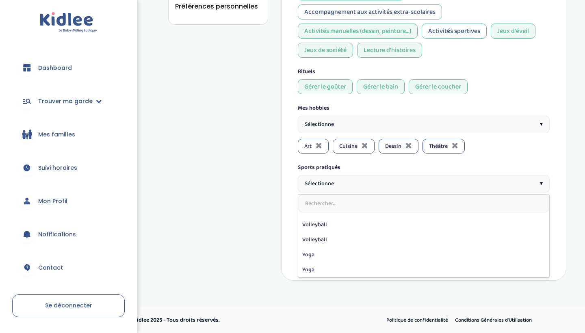
scroll to position [341, 0]
click at [499, 152] on div "Art Cuisine Dessin Théâtre" at bounding box center [424, 146] width 252 height 15
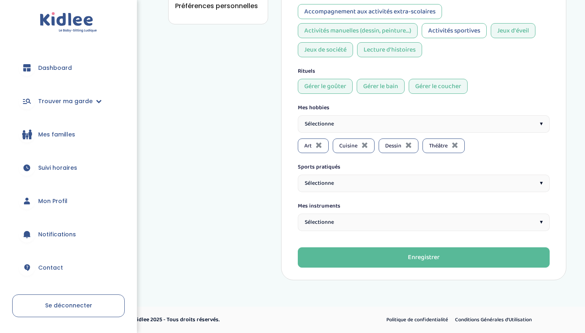
scroll to position [313, 0]
click at [461, 221] on div "Sélectionne ▾" at bounding box center [424, 222] width 252 height 17
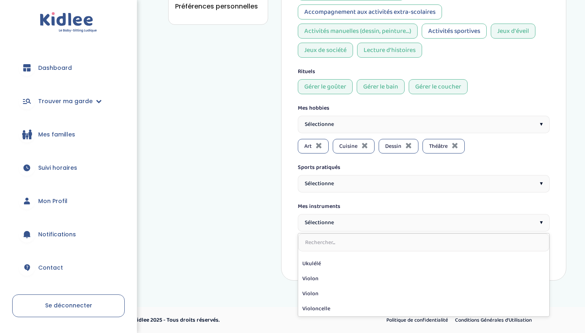
scroll to position [191, 0]
click at [496, 155] on div "Langues et compétences académiques Mes langues *Utilise la jauge pour indiquer …" at bounding box center [424, 0] width 252 height 463
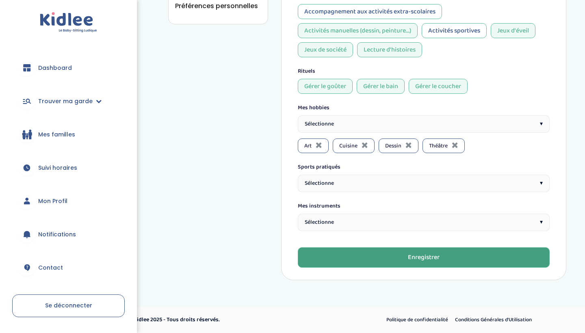
scroll to position [313, 0]
click at [422, 255] on div "Enregistrer" at bounding box center [424, 258] width 32 height 9
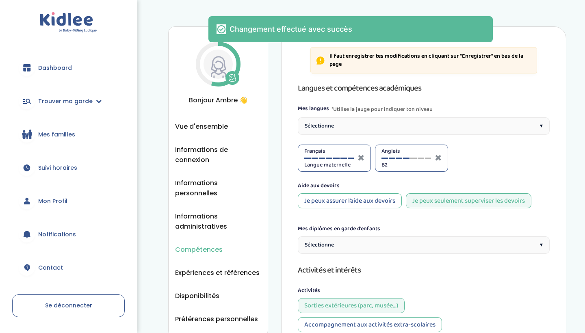
scroll to position [0, 0]
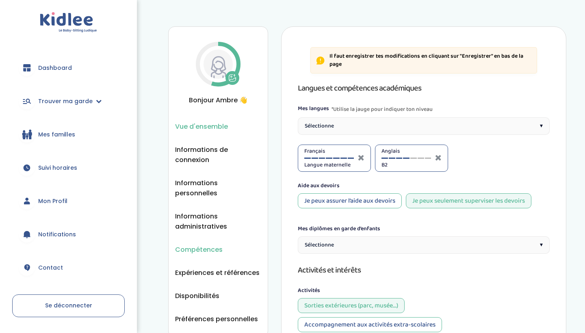
click at [210, 131] on span "Vue d'ensemble" at bounding box center [201, 127] width 53 height 10
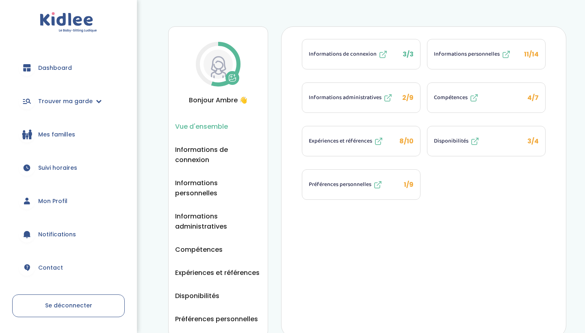
click at [532, 50] on span "11/14" at bounding box center [532, 54] width 15 height 9
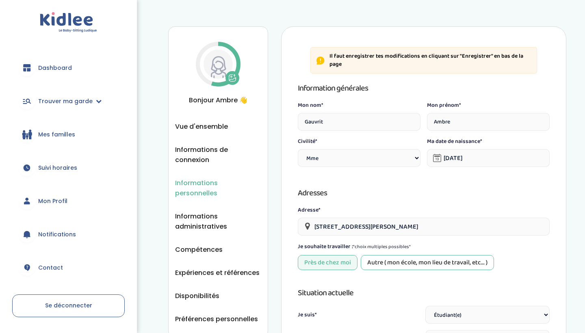
select select "1"
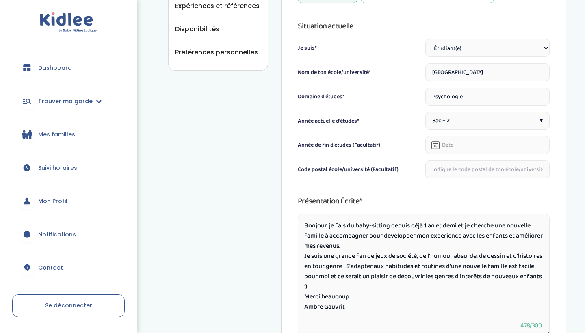
scroll to position [266, 0]
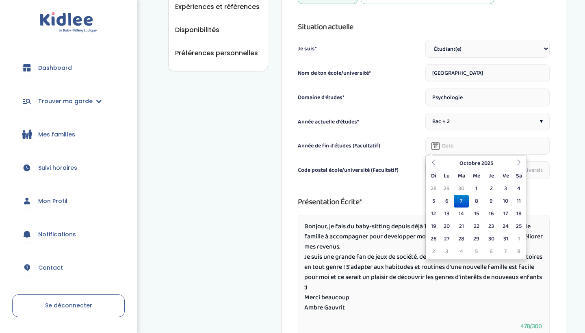
click at [461, 147] on input "text" at bounding box center [488, 146] width 124 height 18
click at [492, 163] on th "Octobre 2025" at bounding box center [476, 163] width 73 height 13
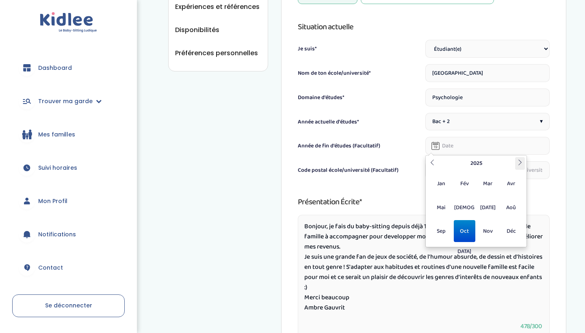
click at [518, 161] on icon at bounding box center [521, 163] width 6 height 6
click at [442, 211] on span "Mai" at bounding box center [442, 208] width 22 height 22
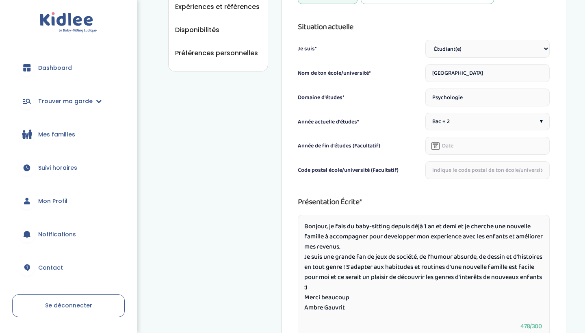
click at [406, 194] on div "Information générales Mon nom* Gauvrit Mon prénom* Ambre Civilité* Civilité Mr …" at bounding box center [424, 129] width 252 height 628
click at [457, 147] on input "text" at bounding box center [488, 146] width 124 height 18
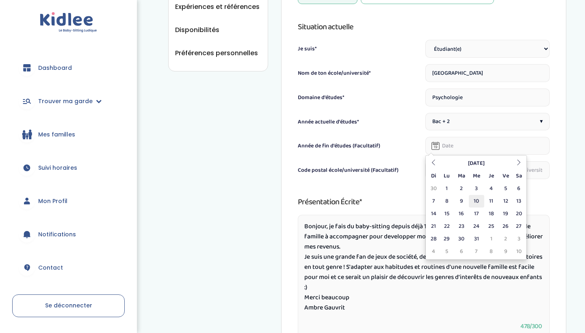
click at [477, 201] on td "10" at bounding box center [476, 201] width 15 height 13
type input "10-05-2028"
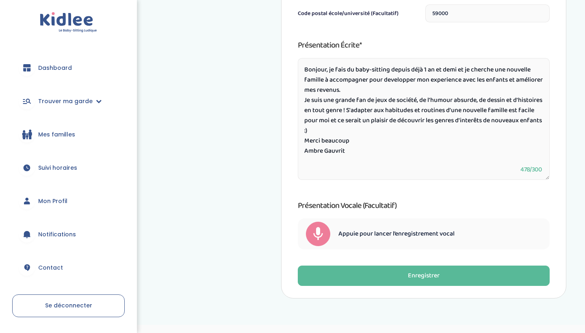
scroll to position [424, 0]
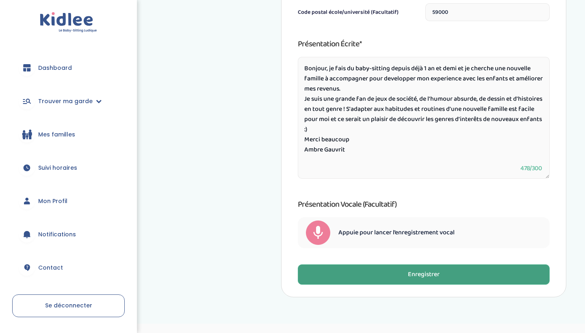
type input "59000"
click at [390, 273] on button "Enregistrer" at bounding box center [424, 275] width 252 height 20
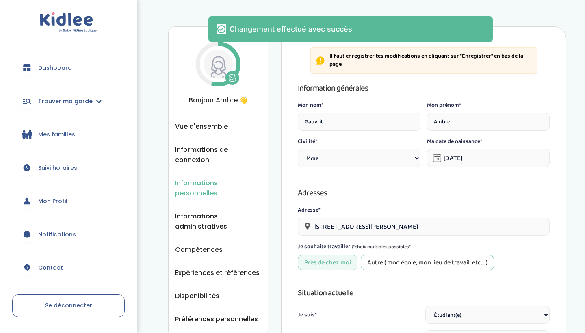
scroll to position [0, 0]
click at [199, 122] on div "Informations personnelles Vue d'ensemble Informations de connexion Informations…" at bounding box center [218, 181] width 100 height 311
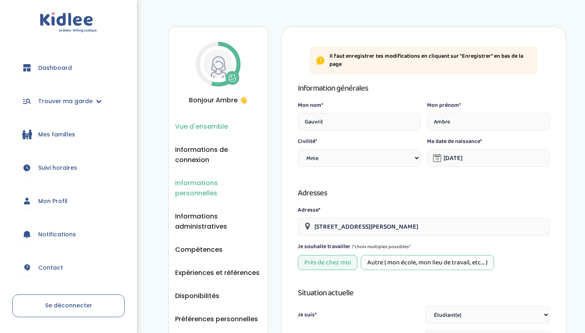
click at [199, 127] on span "Vue d'ensemble" at bounding box center [201, 127] width 53 height 10
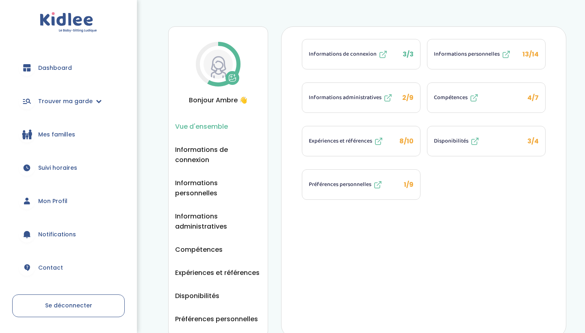
click at [357, 182] on span "Préférences personnelles" at bounding box center [340, 185] width 63 height 9
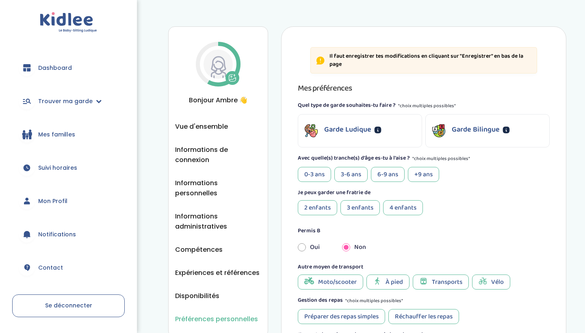
scroll to position [31, 0]
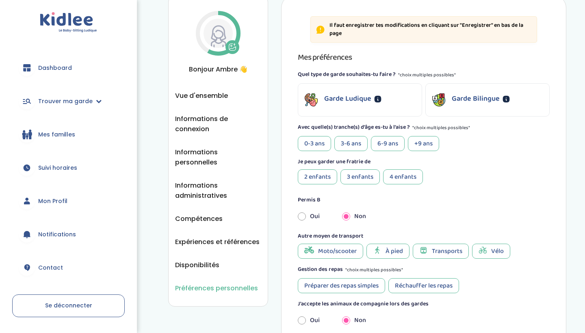
click at [394, 108] on div "Garde Ludique" at bounding box center [360, 100] width 124 height 33
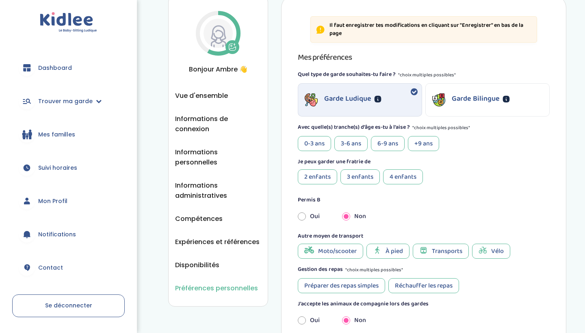
click at [480, 111] on div "Garde Bilingue" at bounding box center [488, 100] width 124 height 33
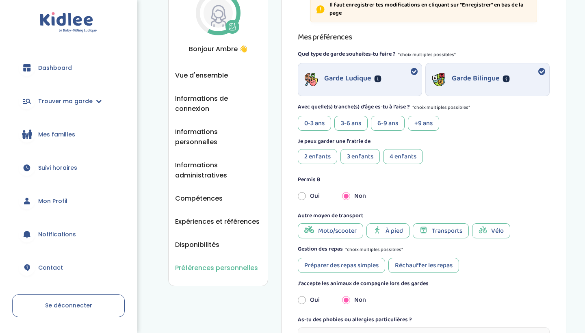
scroll to position [53, 0]
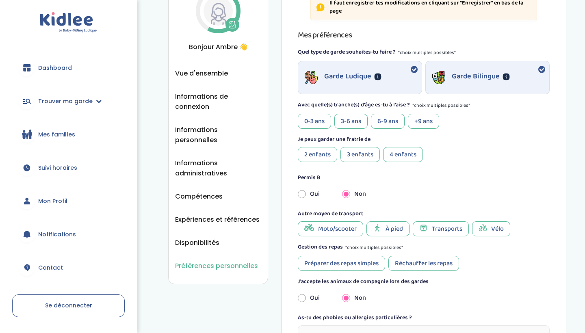
click at [358, 122] on div "3-6 ans" at bounding box center [351, 121] width 33 height 15
click at [380, 121] on div "6-9 ans" at bounding box center [388, 121] width 34 height 15
click at [428, 121] on div "+9 ans" at bounding box center [423, 121] width 31 height 15
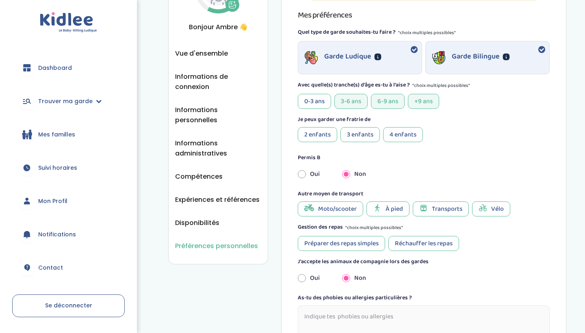
scroll to position [75, 0]
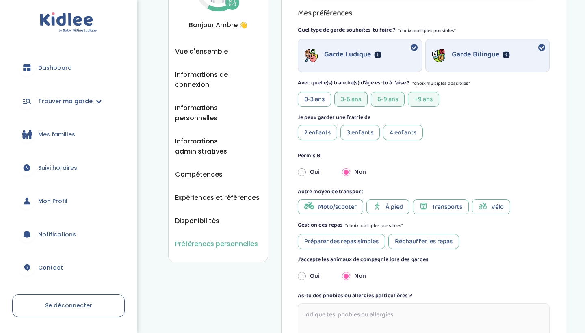
click at [324, 132] on div "2 enfants" at bounding box center [317, 132] width 39 height 15
click at [349, 132] on div "3 enfants" at bounding box center [360, 132] width 39 height 15
click at [392, 198] on div "Autre moyen de transport Moto/scooter À pied Transports Vélo" at bounding box center [424, 201] width 252 height 27
click at [391, 208] on span "À pied" at bounding box center [394, 207] width 17 height 10
click at [455, 207] on span "Transports" at bounding box center [447, 207] width 30 height 10
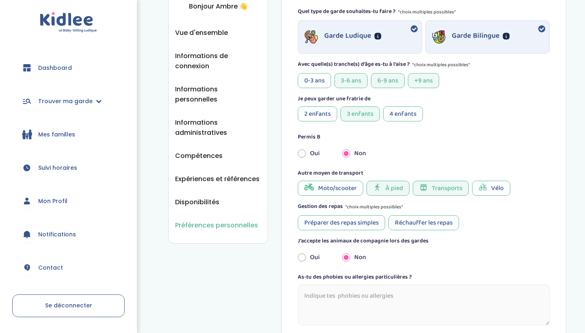
scroll to position [105, 0]
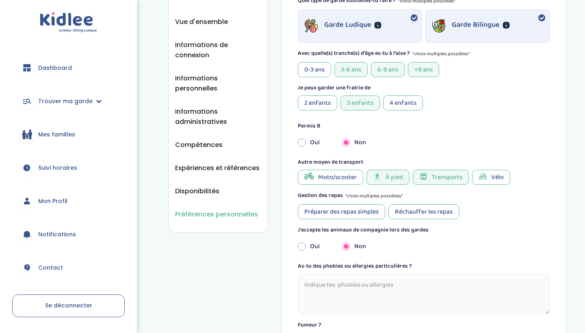
click at [348, 213] on div "Préparer des repas simples" at bounding box center [341, 212] width 87 height 15
click at [401, 212] on div "Réchauffer les repas" at bounding box center [424, 212] width 71 height 15
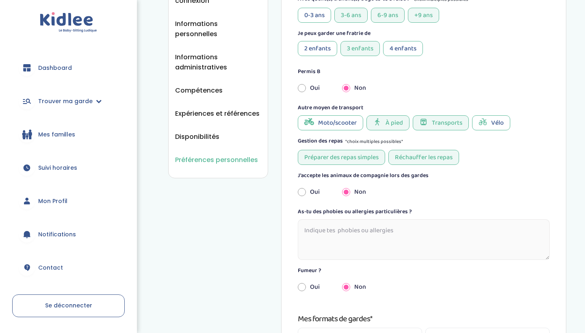
scroll to position [160, 0]
click at [303, 191] on input "radio" at bounding box center [302, 192] width 8 height 18
radio input "true"
radio input "false"
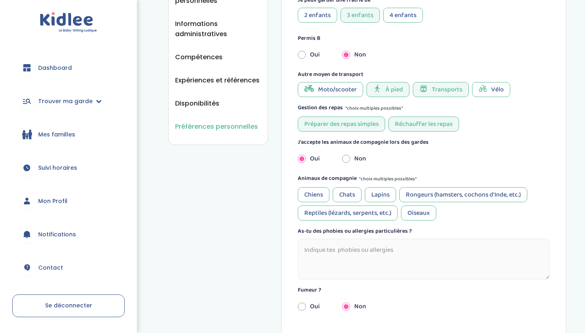
scroll to position [202, 0]
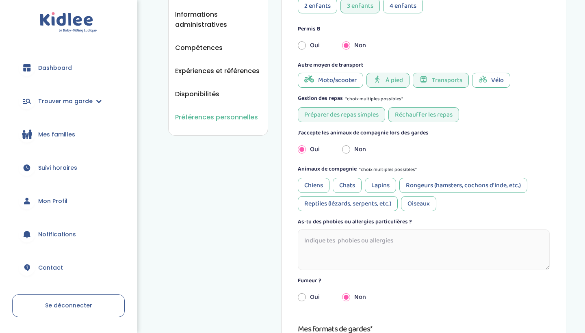
click at [350, 184] on div "Chats" at bounding box center [347, 185] width 29 height 15
click at [371, 185] on div "Lapins" at bounding box center [380, 185] width 31 height 15
click at [414, 185] on div "Rongeurs (hamsters, cochons d'Inde, etc.)" at bounding box center [464, 185] width 128 height 15
click at [373, 205] on div "Reptiles (lézards, serpents, etc.)" at bounding box center [348, 203] width 100 height 15
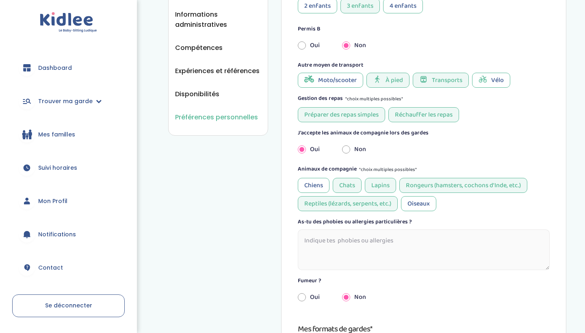
click at [409, 202] on div "Oiseaux" at bounding box center [418, 203] width 35 height 15
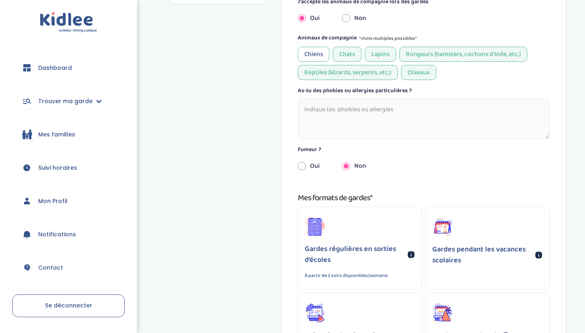
scroll to position [342, 0]
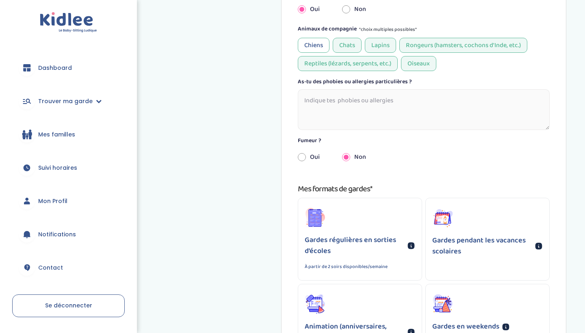
click at [369, 102] on textarea at bounding box center [424, 109] width 252 height 41
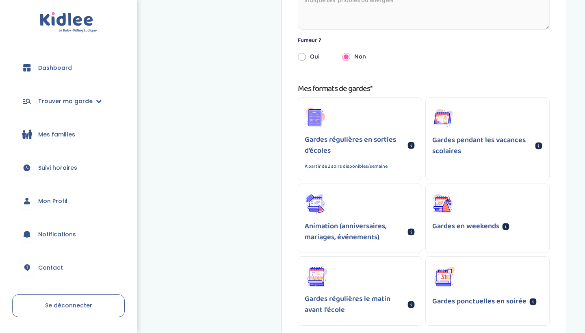
scroll to position [446, 0]
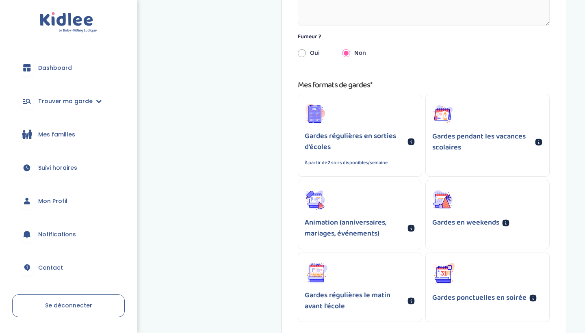
click at [373, 146] on p "Gardes régulières en sorties d'écoles" at bounding box center [355, 142] width 100 height 22
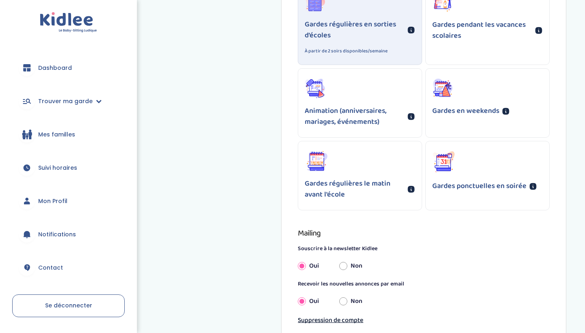
scroll to position [572, 0]
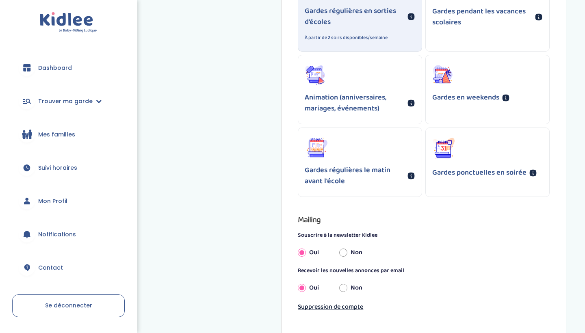
click at [342, 252] on input "Non" at bounding box center [344, 253] width 8 height 18
radio input "true"
radio input "false"
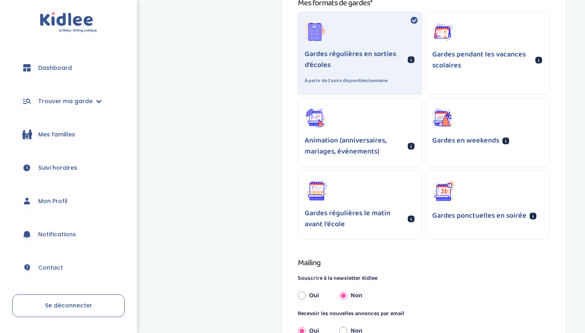
scroll to position [527, 0]
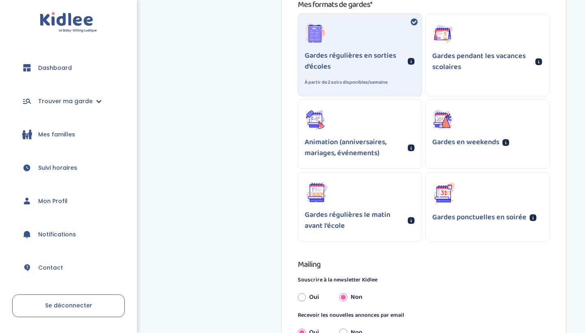
click at [451, 226] on div "Gardes ponctuelles en soirée" at bounding box center [488, 203] width 124 height 60
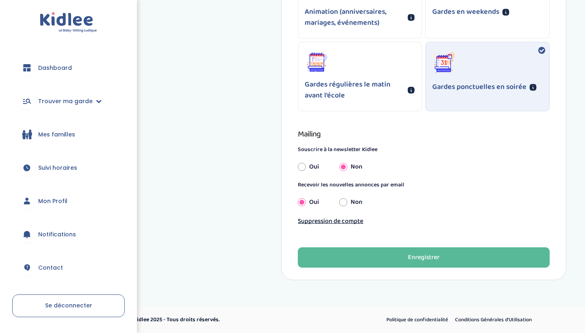
scroll to position [657, 0]
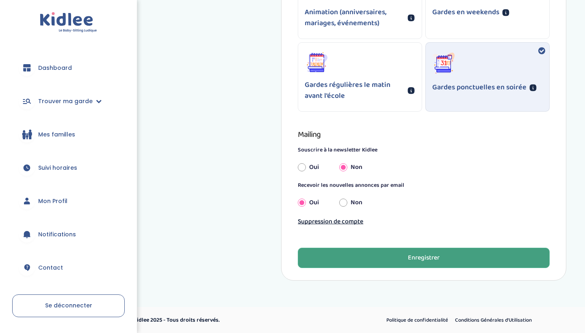
click at [416, 258] on div "Enregistrer" at bounding box center [424, 258] width 32 height 9
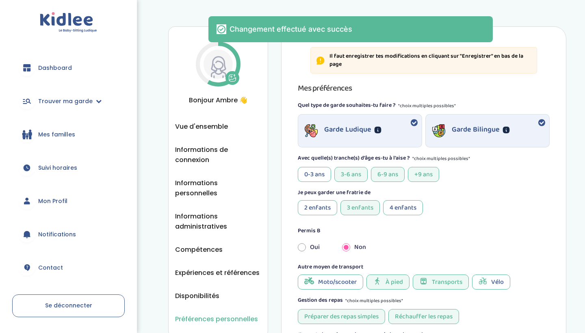
scroll to position [0, 0]
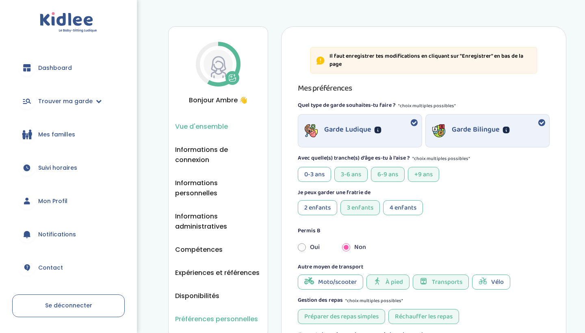
click at [196, 130] on span "Vue d'ensemble" at bounding box center [201, 127] width 53 height 10
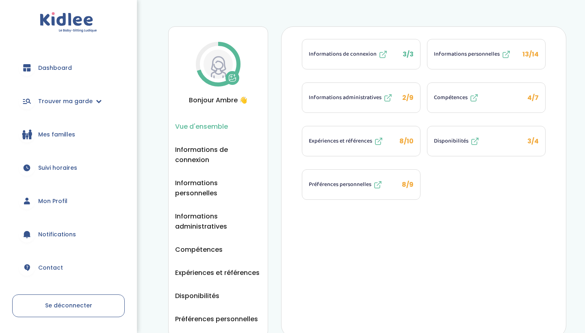
click at [339, 98] on span "Informations administratives" at bounding box center [345, 98] width 73 height 9
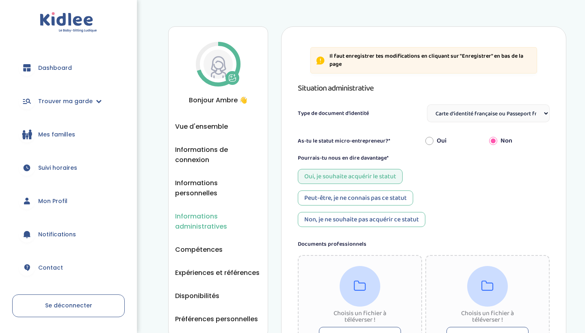
select select "Carte d'identité française ou Passeport français daté de moins de 5 ans"
